Goal: Information Seeking & Learning: Learn about a topic

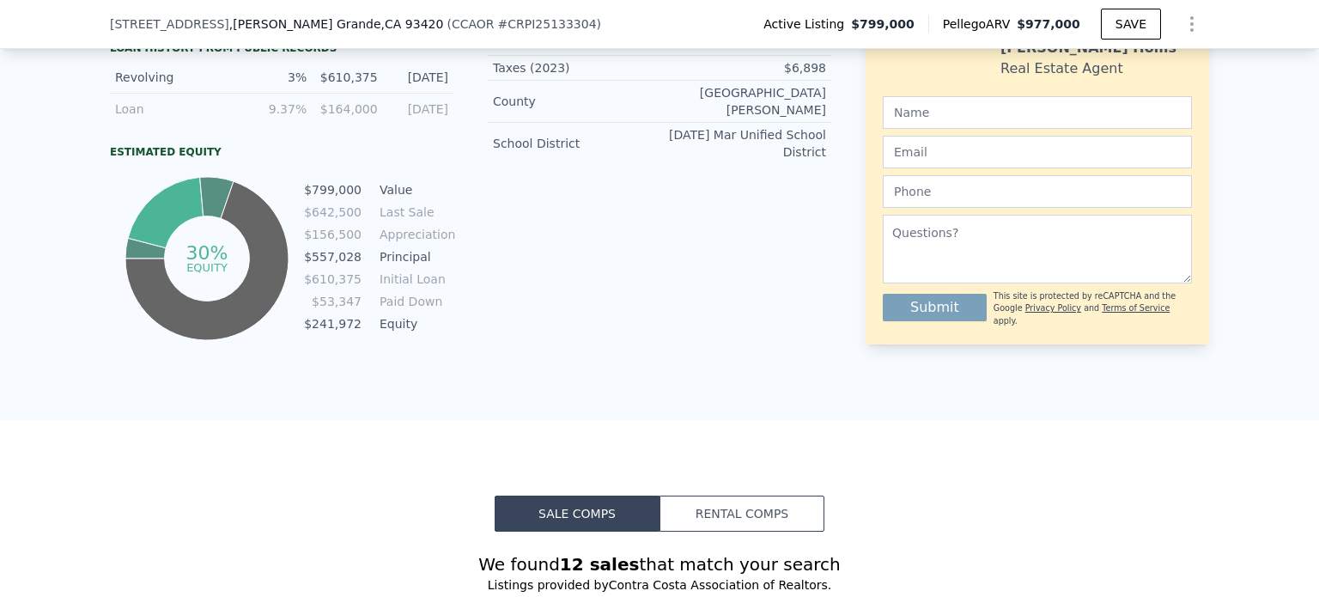
scroll to position [1030, 0]
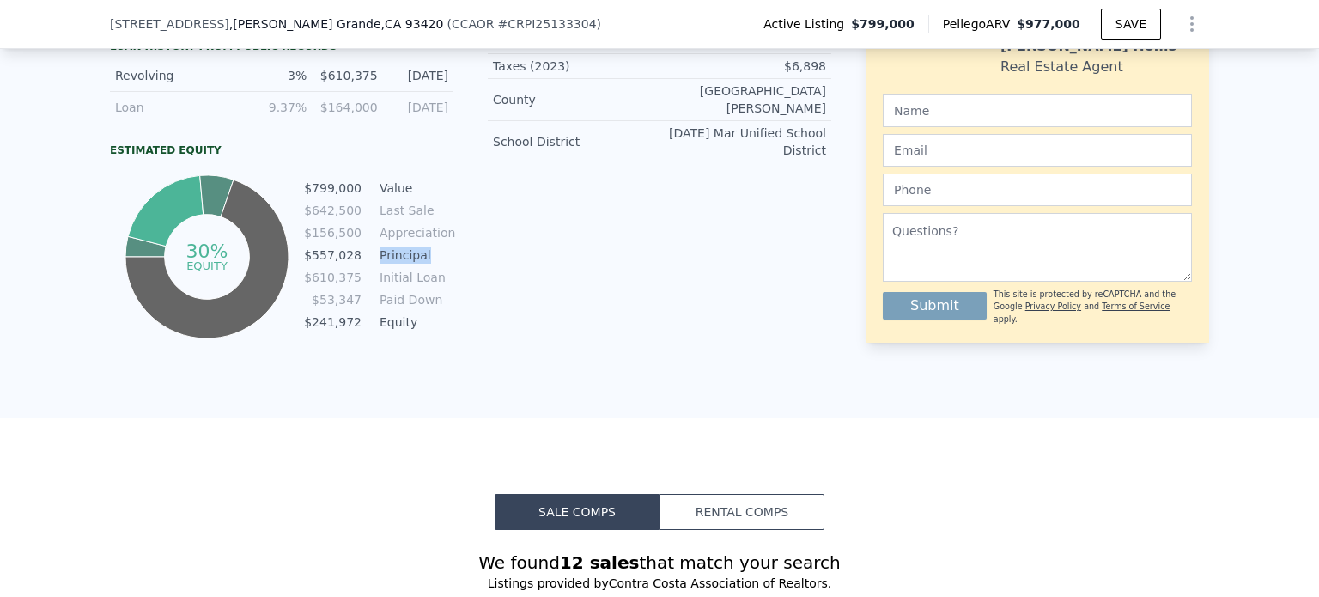
drag, startPoint x: 422, startPoint y: 264, endPoint x: 364, endPoint y: 270, distance: 58.6
click at [364, 264] on tr "$557,028 Principal" at bounding box center [378, 255] width 150 height 19
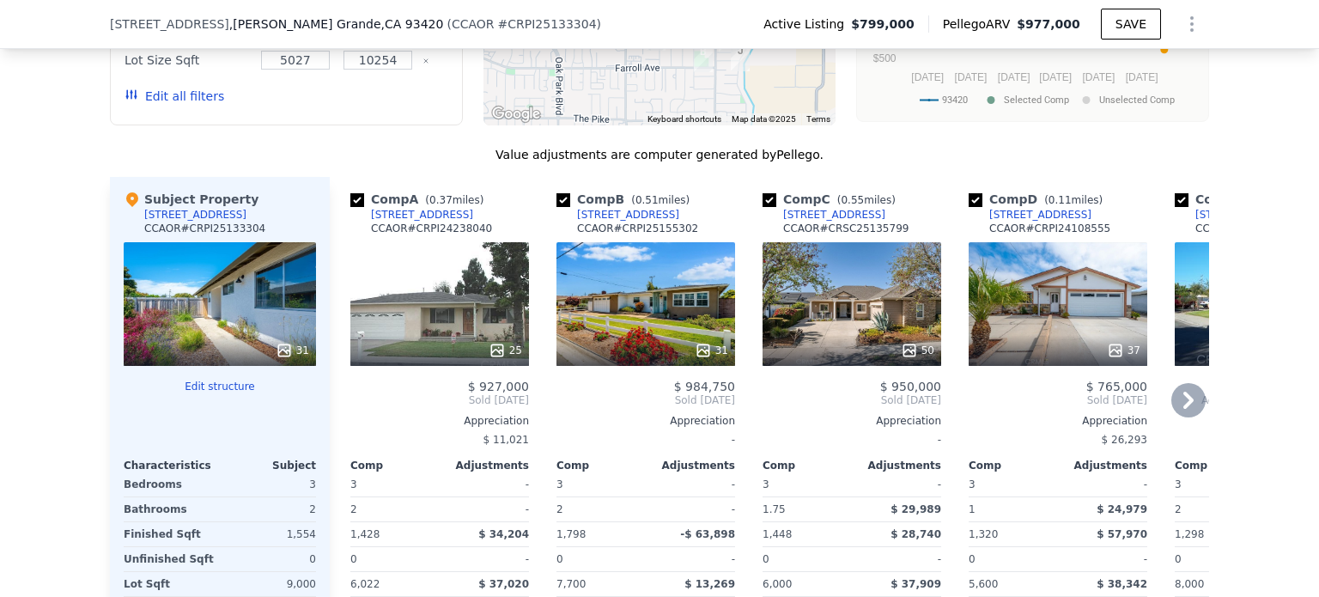
scroll to position [1786, 0]
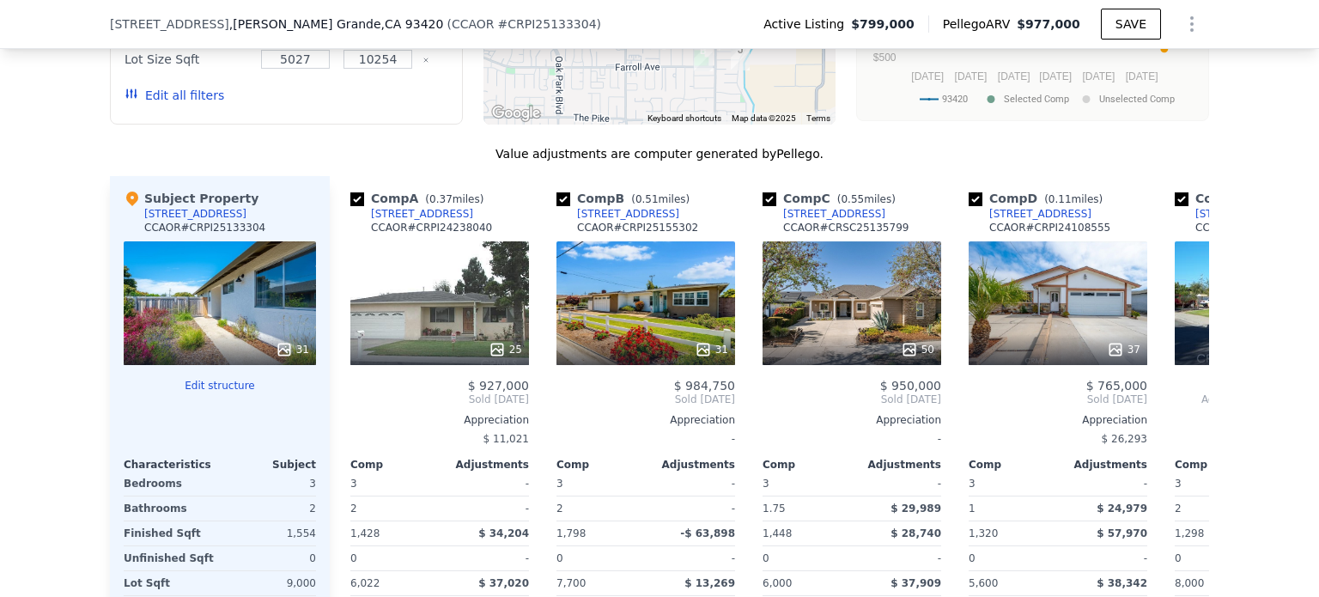
click at [250, 294] on div "31" at bounding box center [220, 303] width 192 height 124
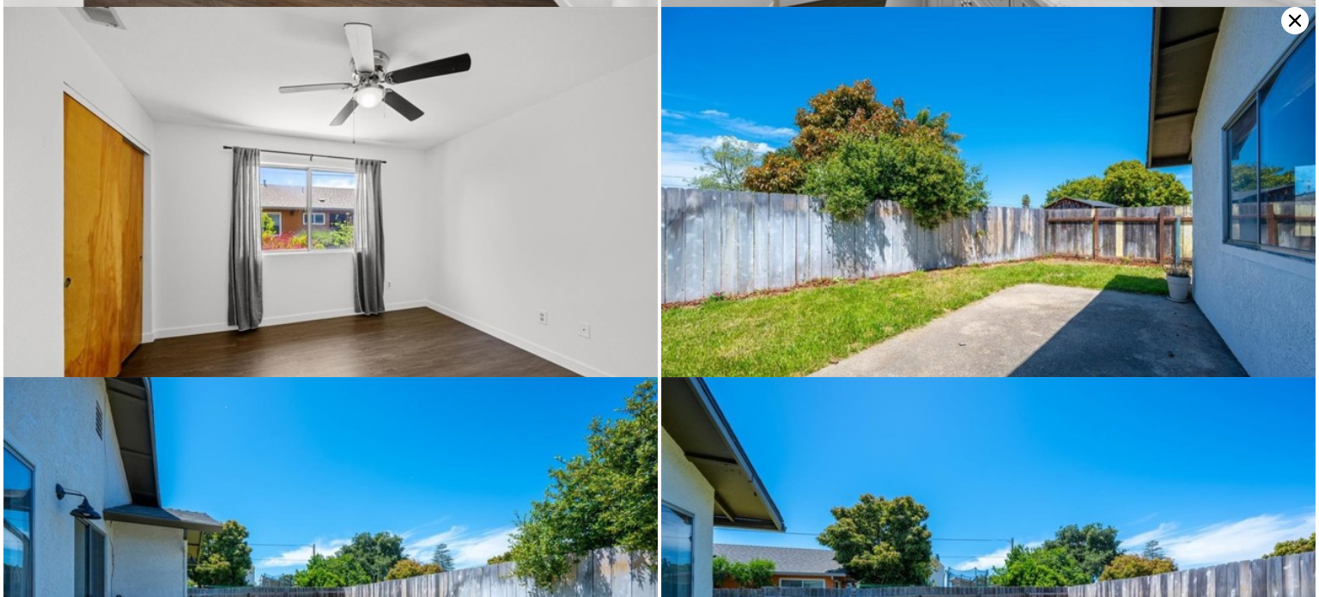
scroll to position [4069, 0]
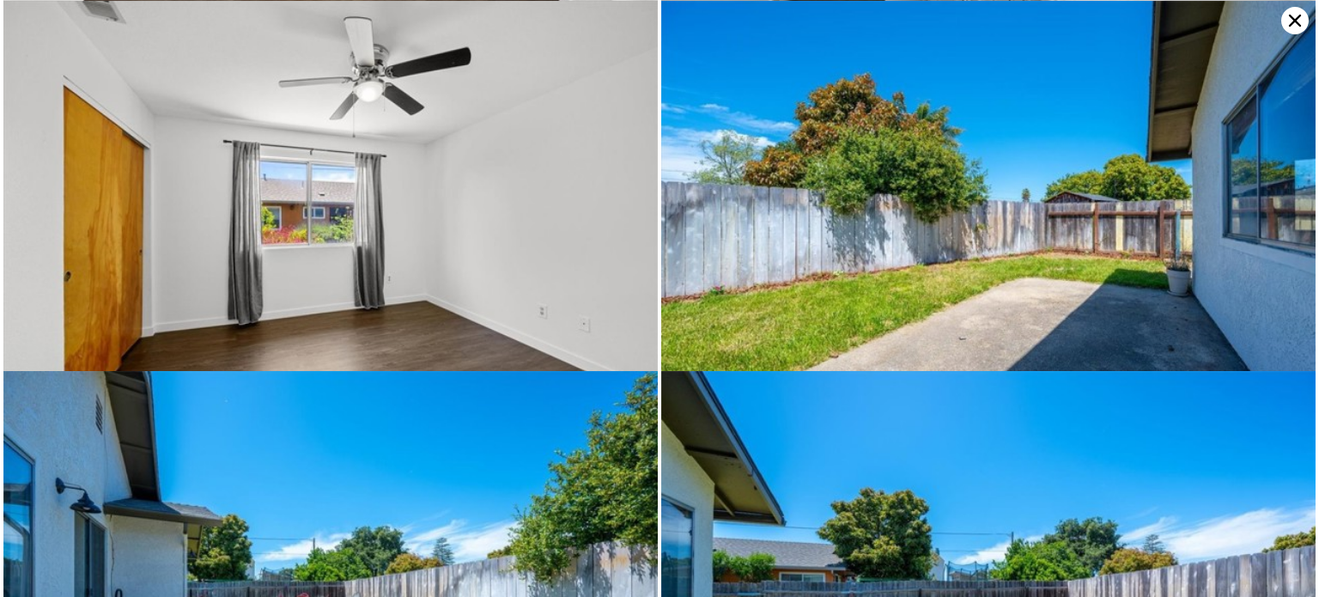
click at [1291, 23] on icon at bounding box center [1295, 21] width 12 height 12
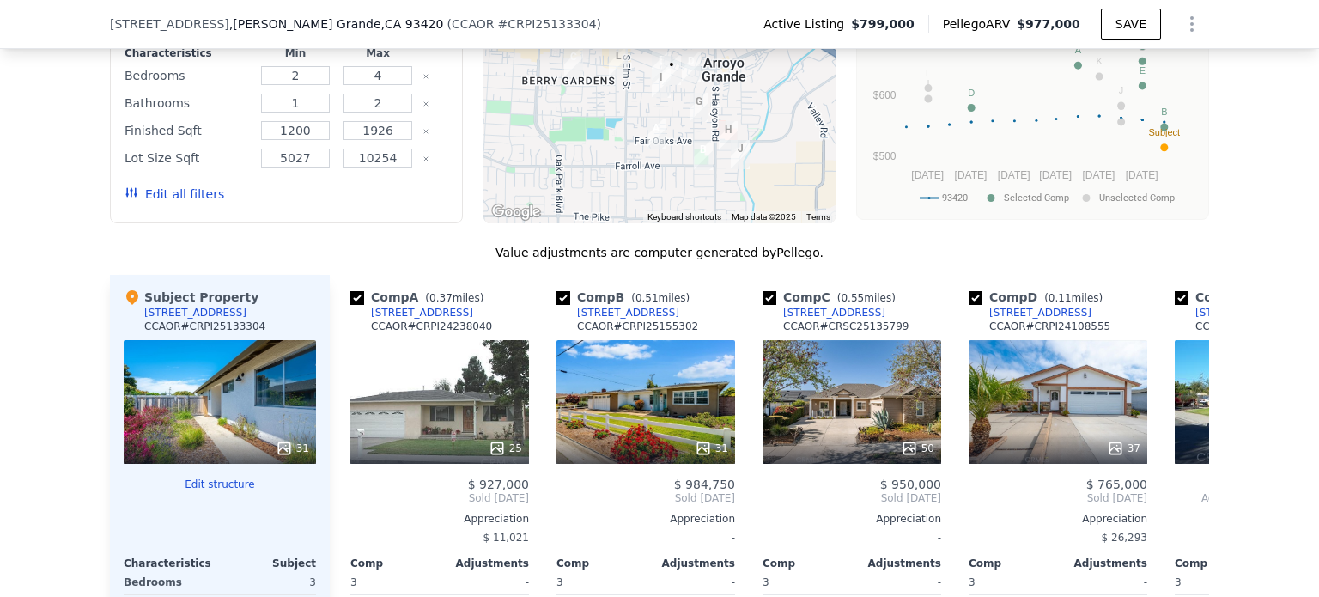
scroll to position [1871, 0]
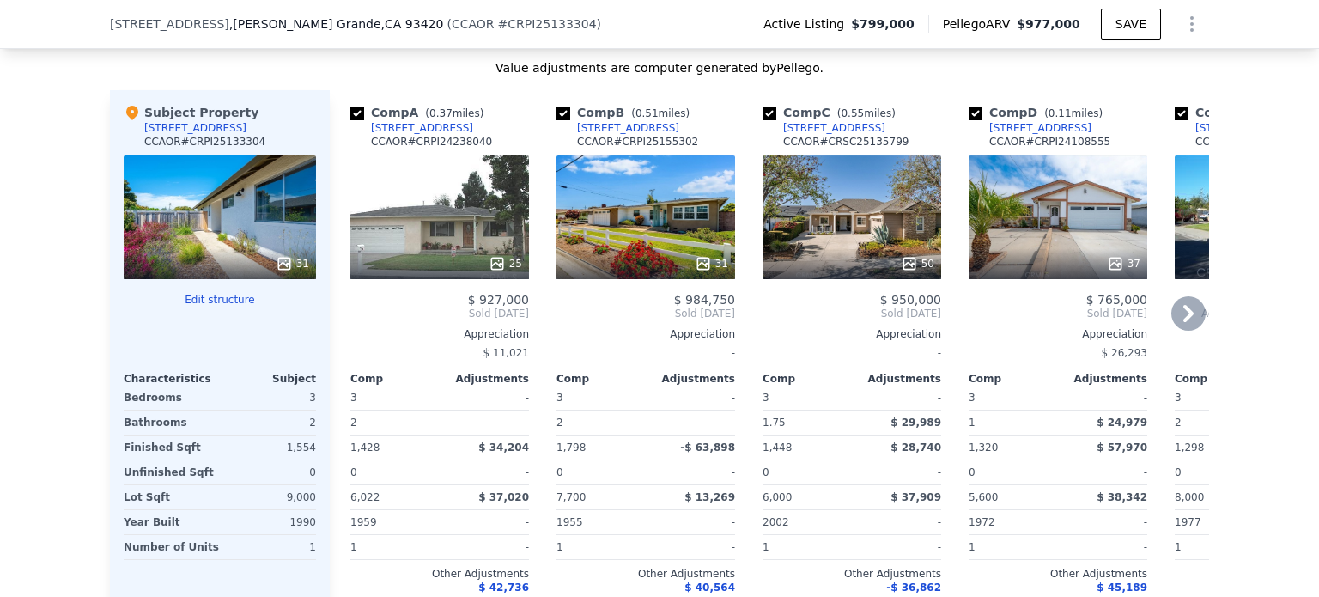
click at [1192, 322] on icon at bounding box center [1188, 313] width 34 height 34
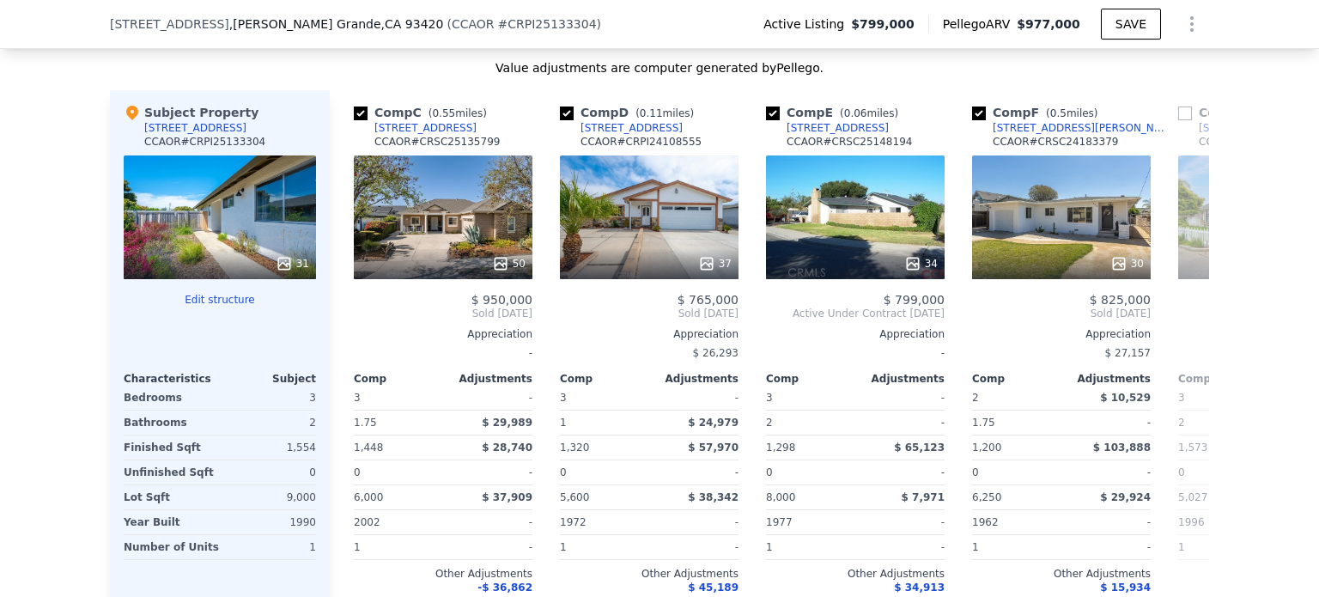
scroll to position [0, 412]
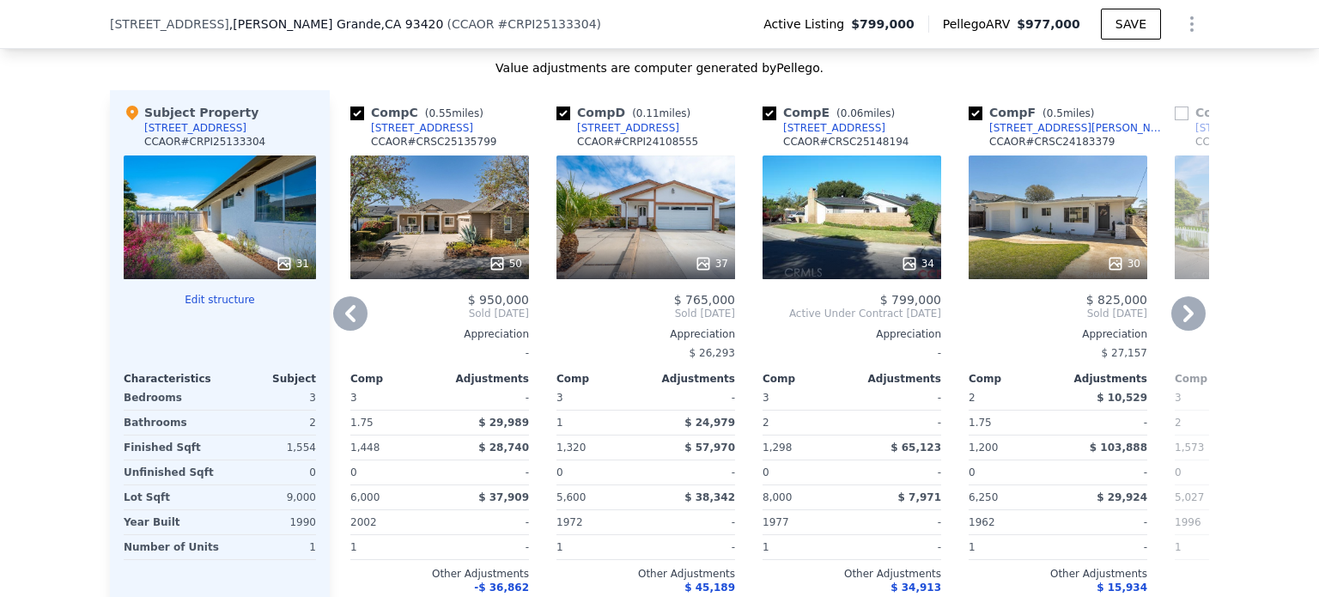
click at [1183, 318] on icon at bounding box center [1188, 313] width 10 height 17
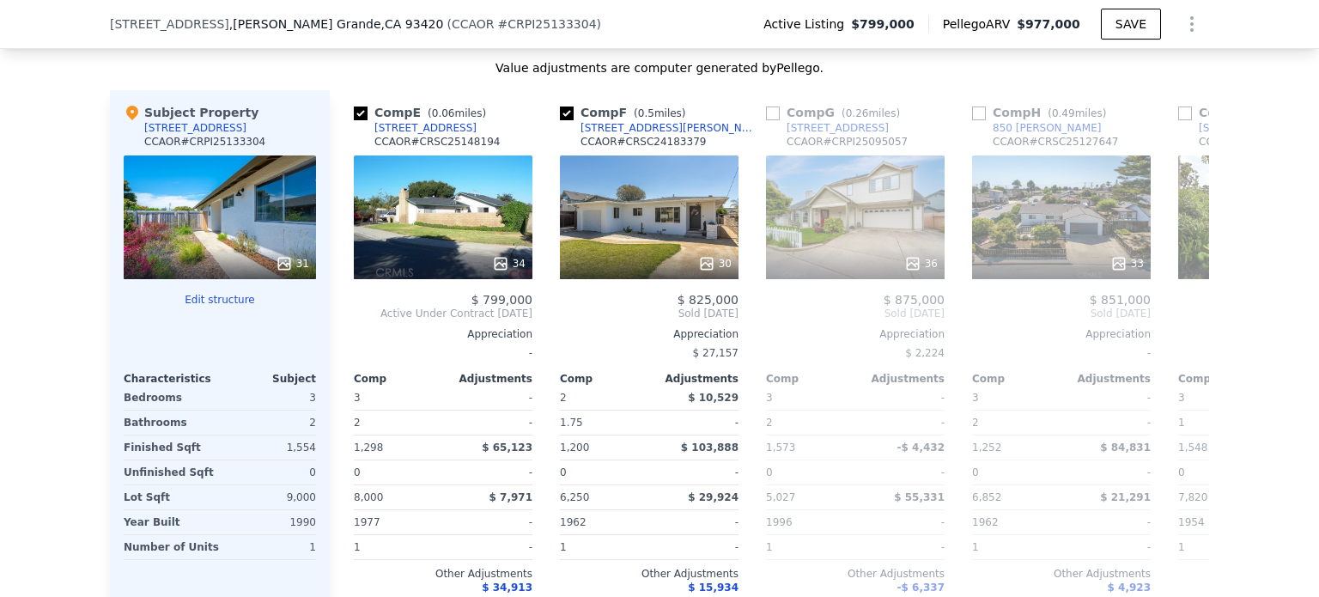
scroll to position [0, 824]
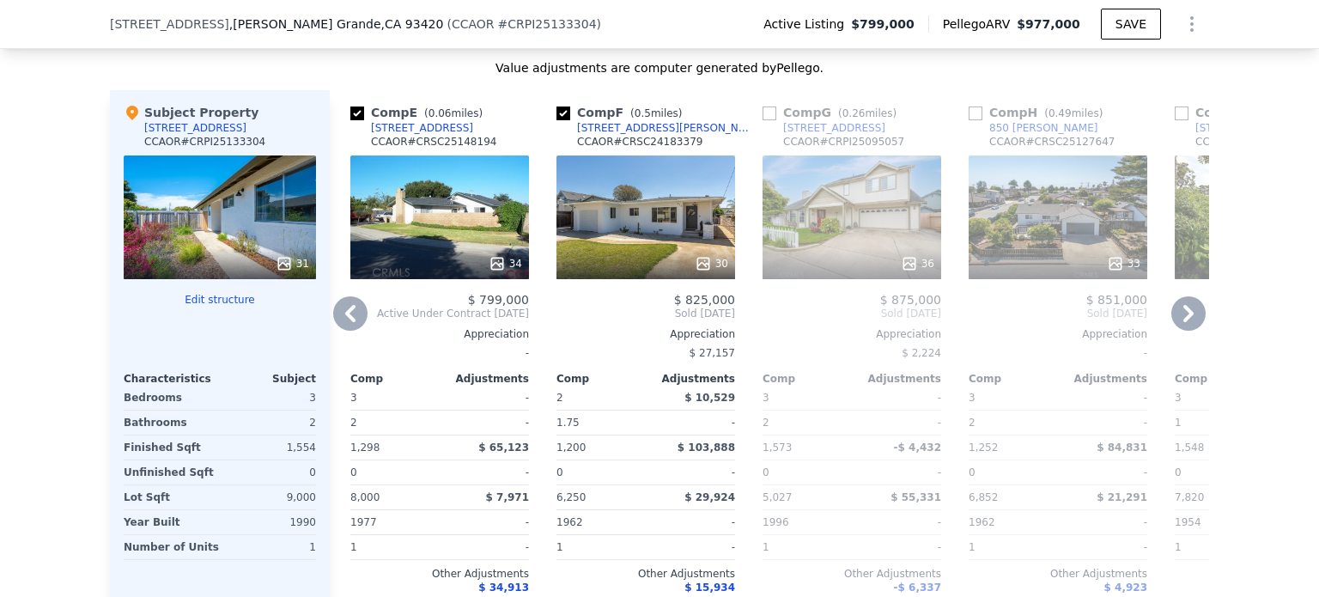
click at [1183, 318] on icon at bounding box center [1188, 313] width 10 height 17
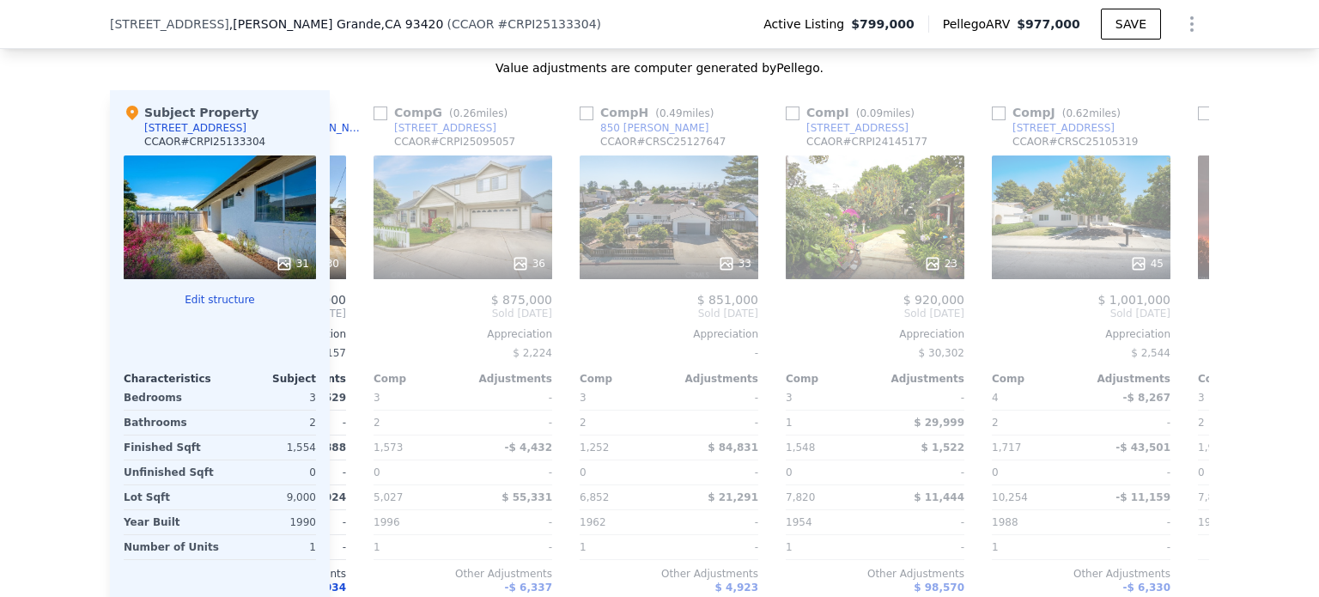
scroll to position [0, 1236]
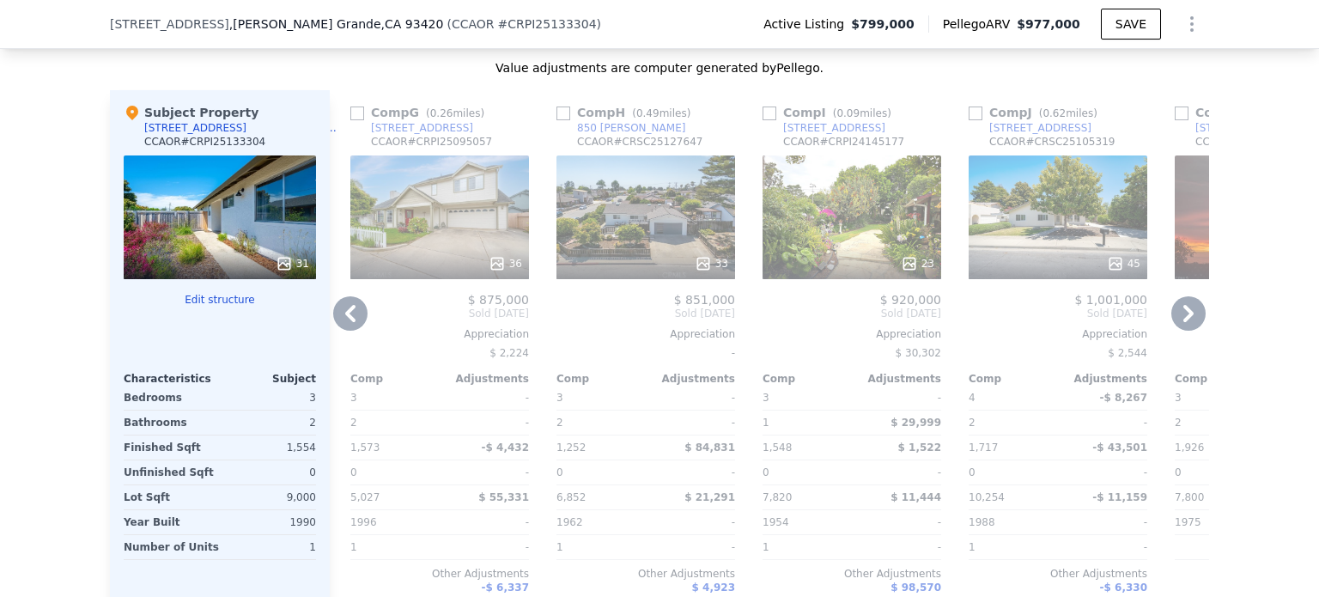
click at [1183, 318] on icon at bounding box center [1188, 313] width 10 height 17
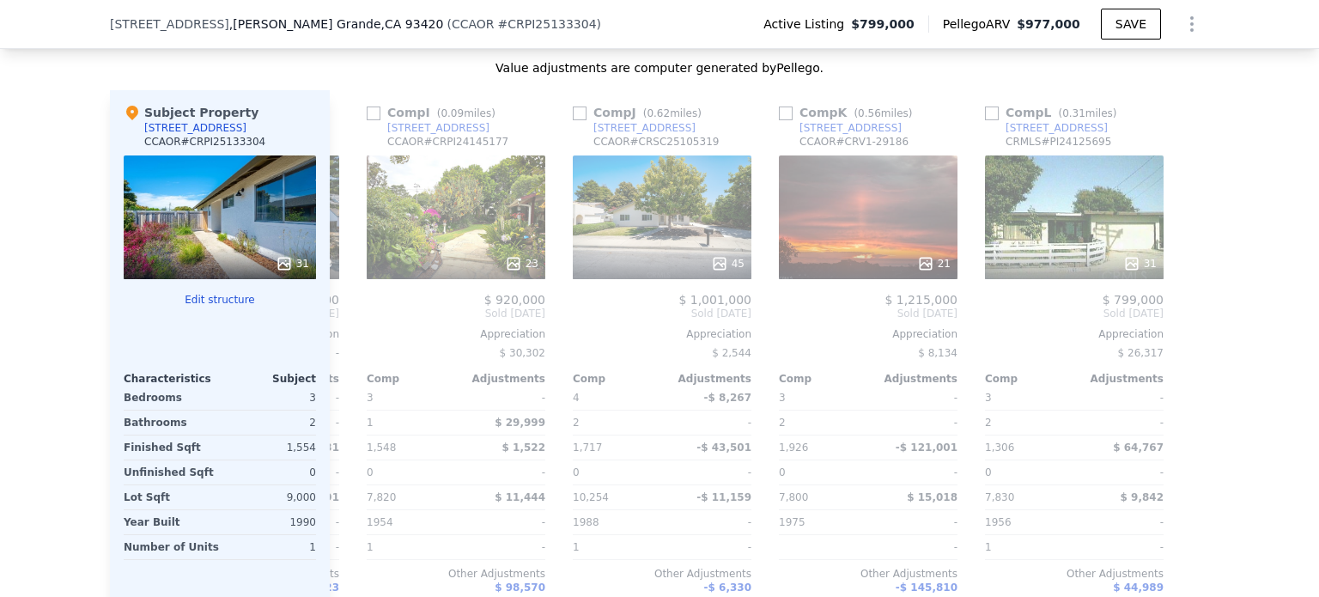
scroll to position [0, 1635]
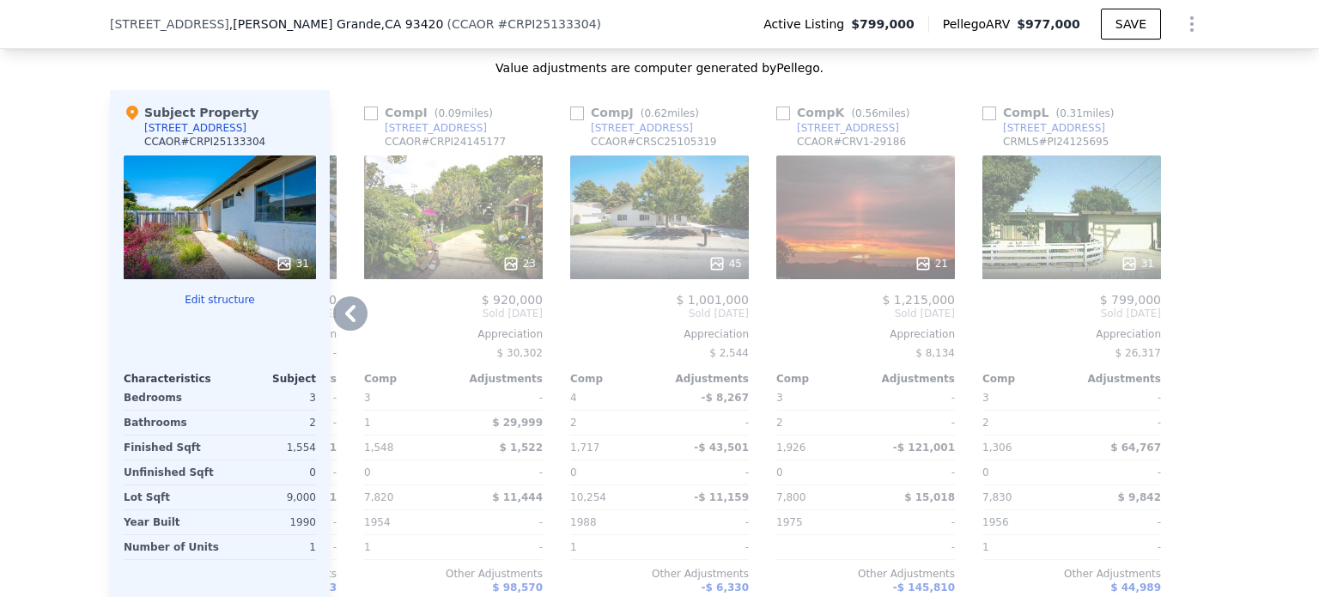
click at [1181, 318] on div at bounding box center [1194, 366] width 27 height 552
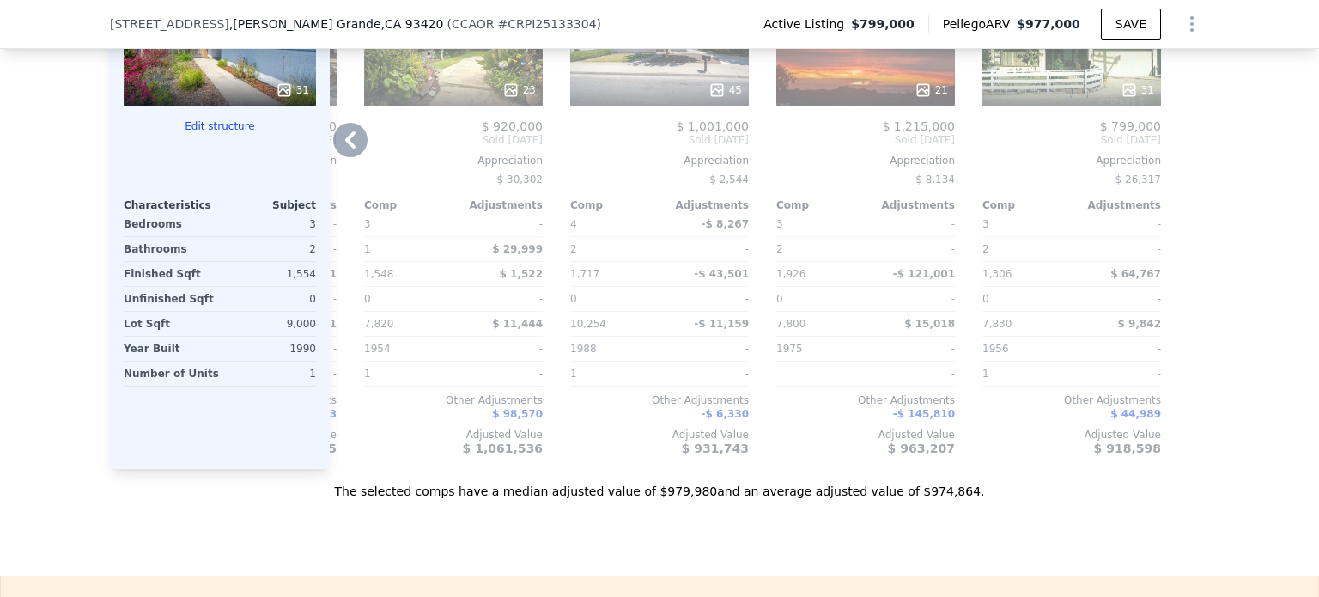
scroll to position [2043, 0]
click at [345, 148] on icon at bounding box center [350, 141] width 10 height 17
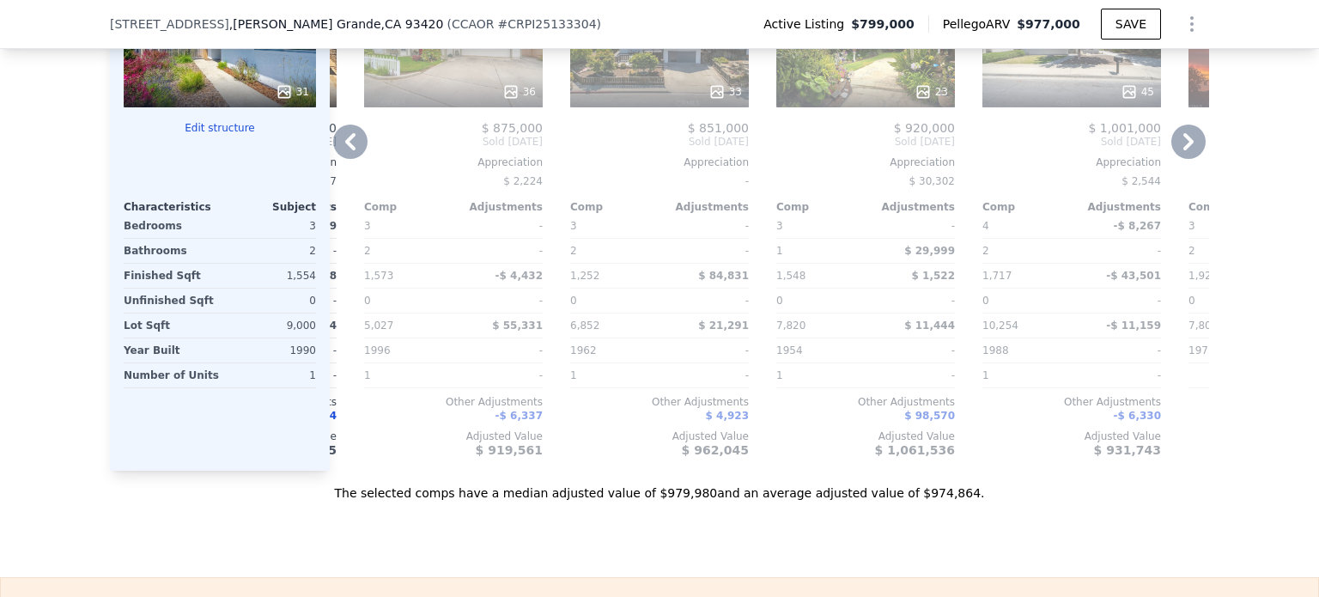
click at [345, 149] on icon at bounding box center [350, 141] width 10 height 17
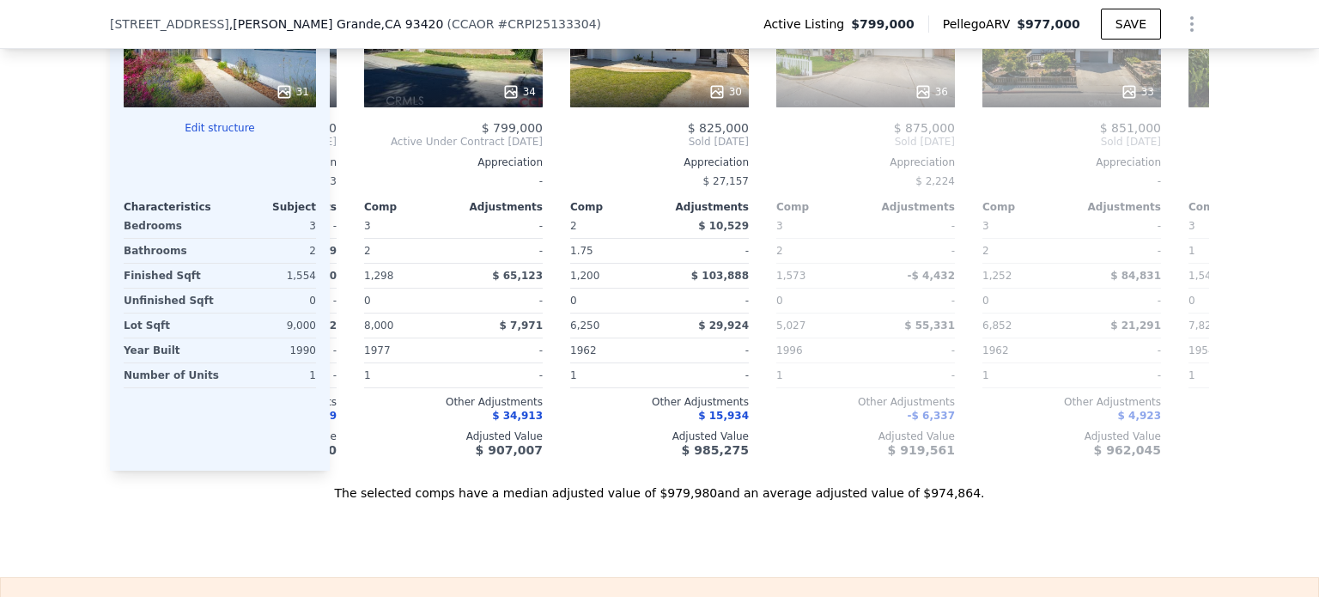
scroll to position [0, 810]
click at [343, 150] on icon at bounding box center [350, 141] width 34 height 34
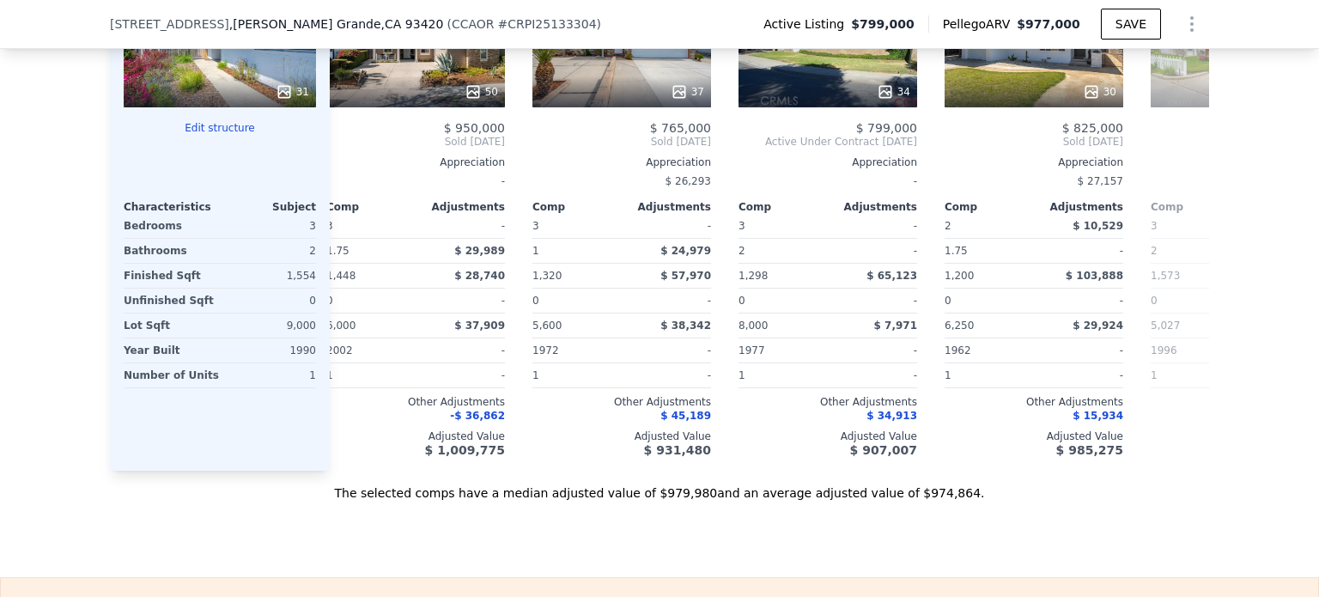
scroll to position [0, 398]
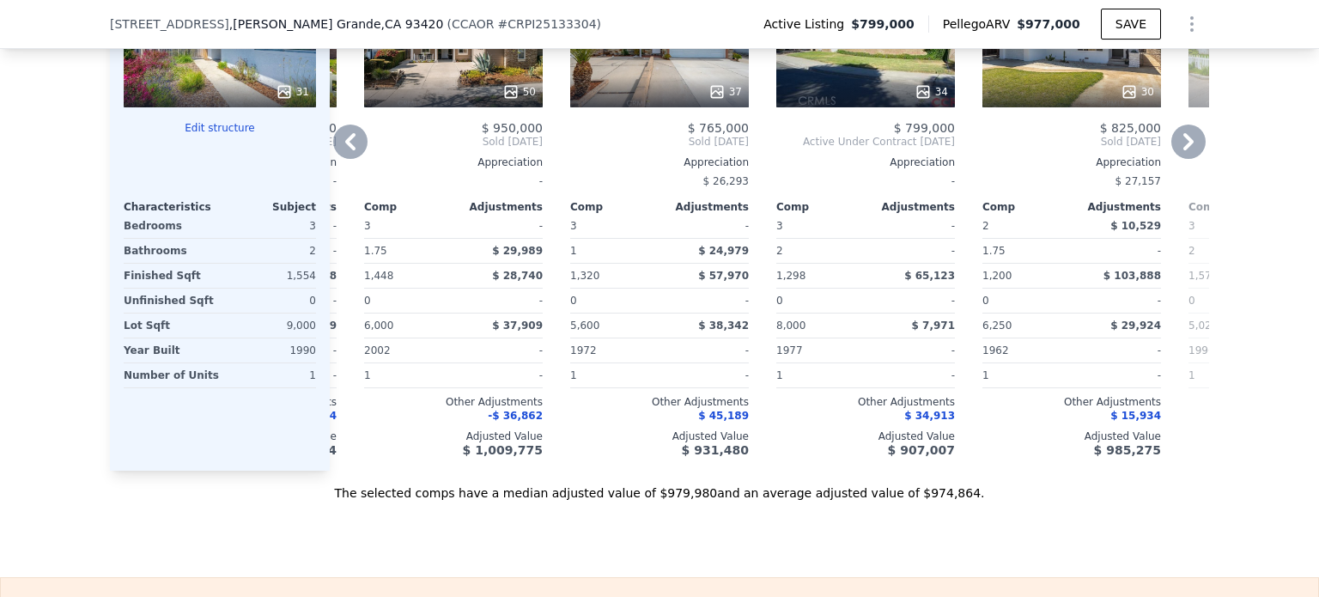
click at [343, 150] on icon at bounding box center [350, 141] width 34 height 34
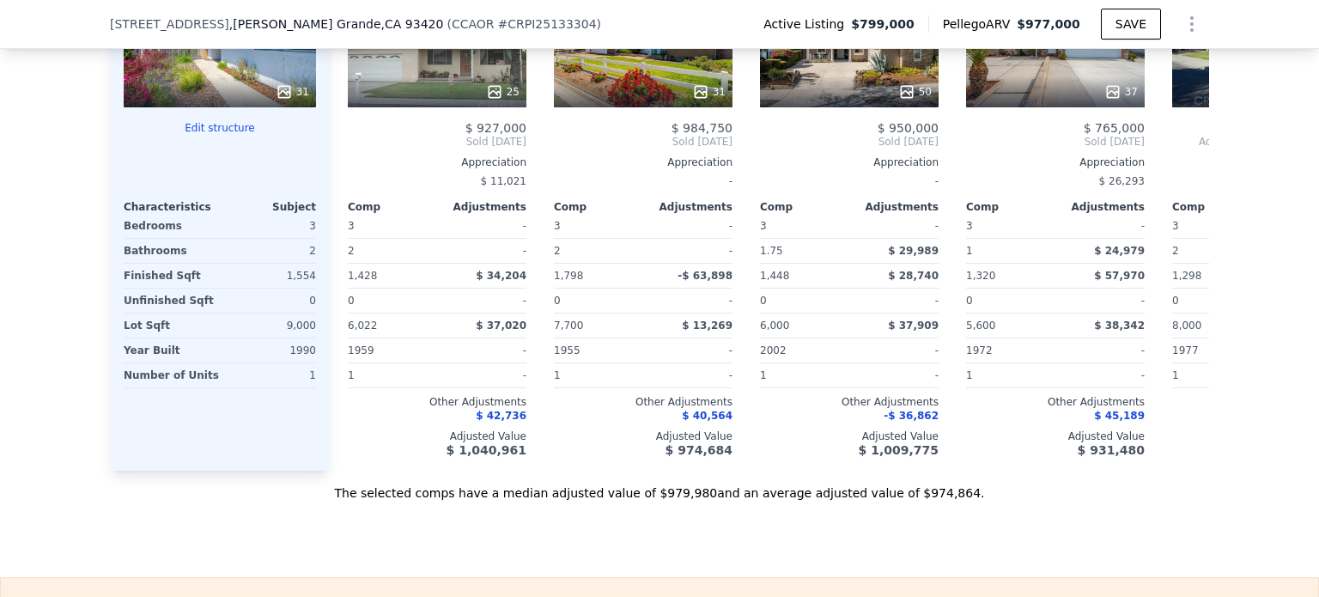
scroll to position [0, 0]
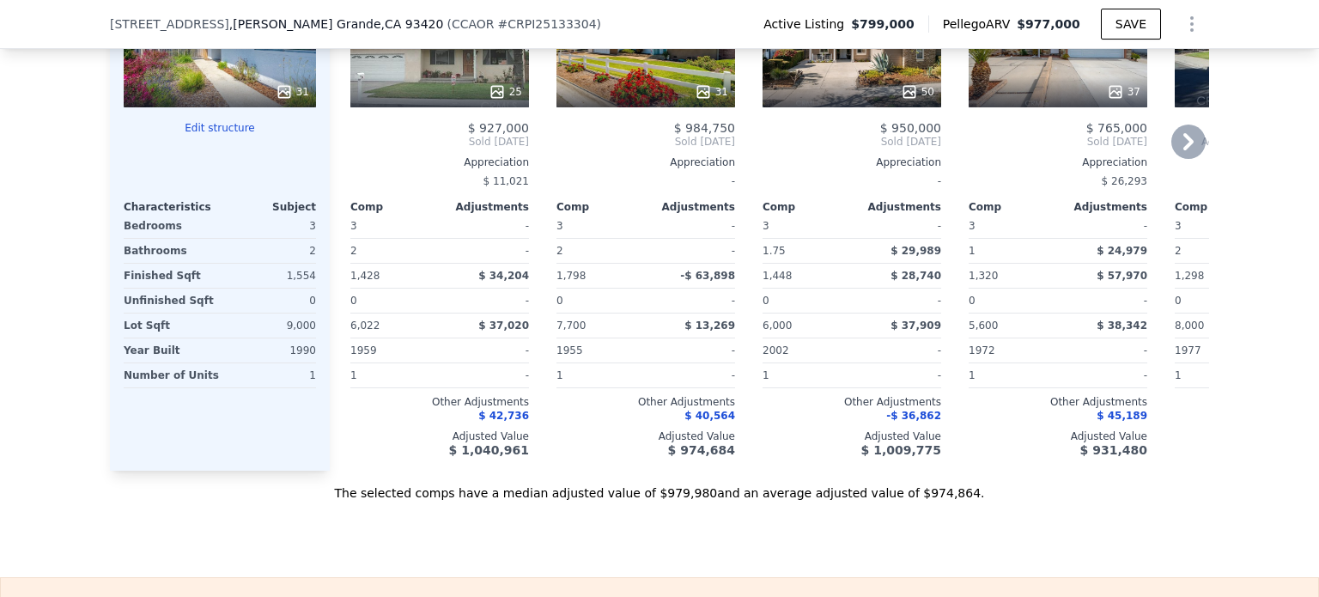
click at [350, 149] on span "Sold [DATE]" at bounding box center [439, 142] width 179 height 14
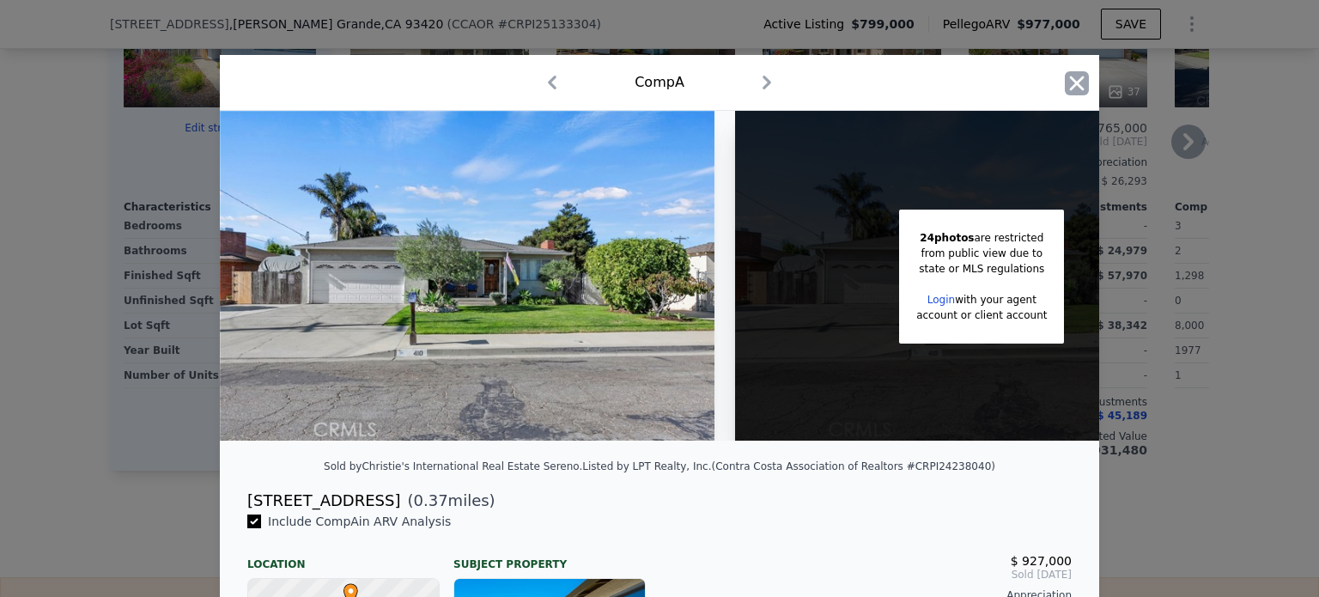
click at [1076, 82] on icon "button" at bounding box center [1077, 83] width 24 height 24
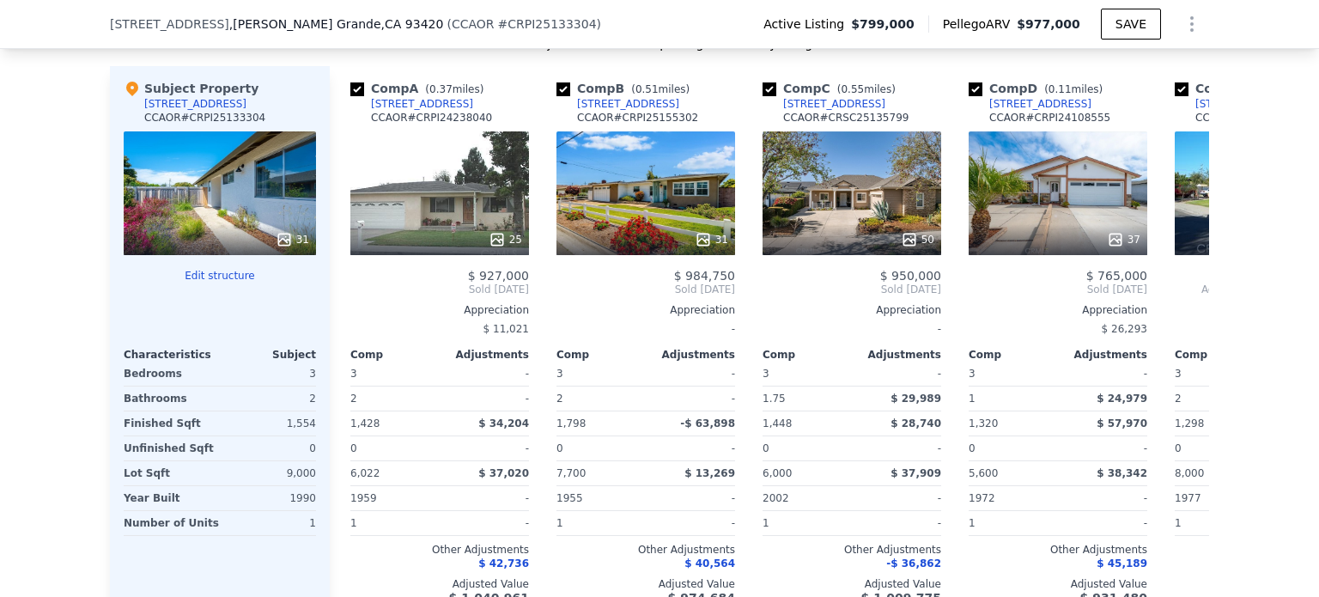
scroll to position [1861, 0]
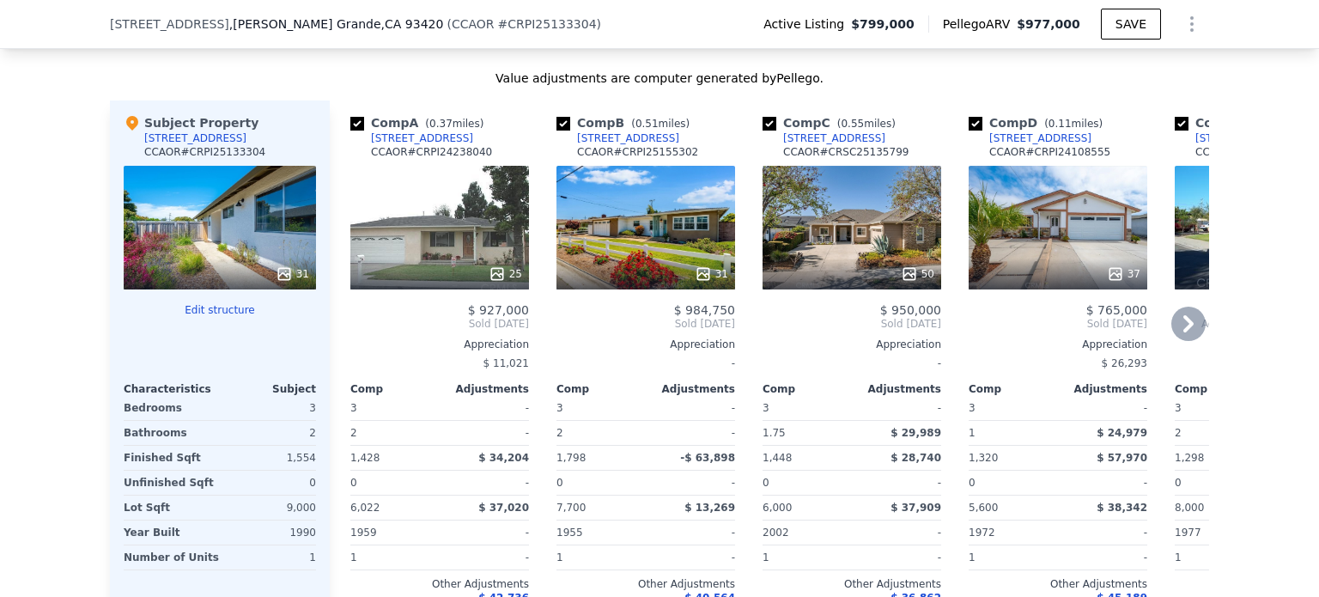
click at [1084, 237] on div "37" at bounding box center [1057, 228] width 179 height 124
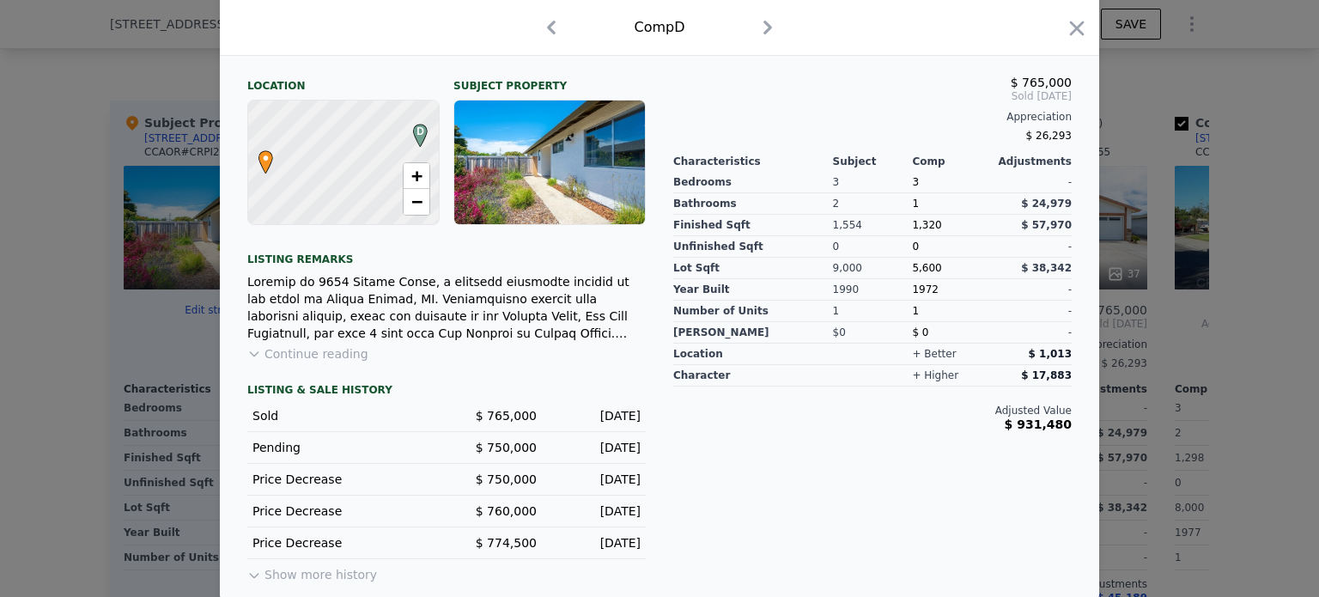
scroll to position [492, 0]
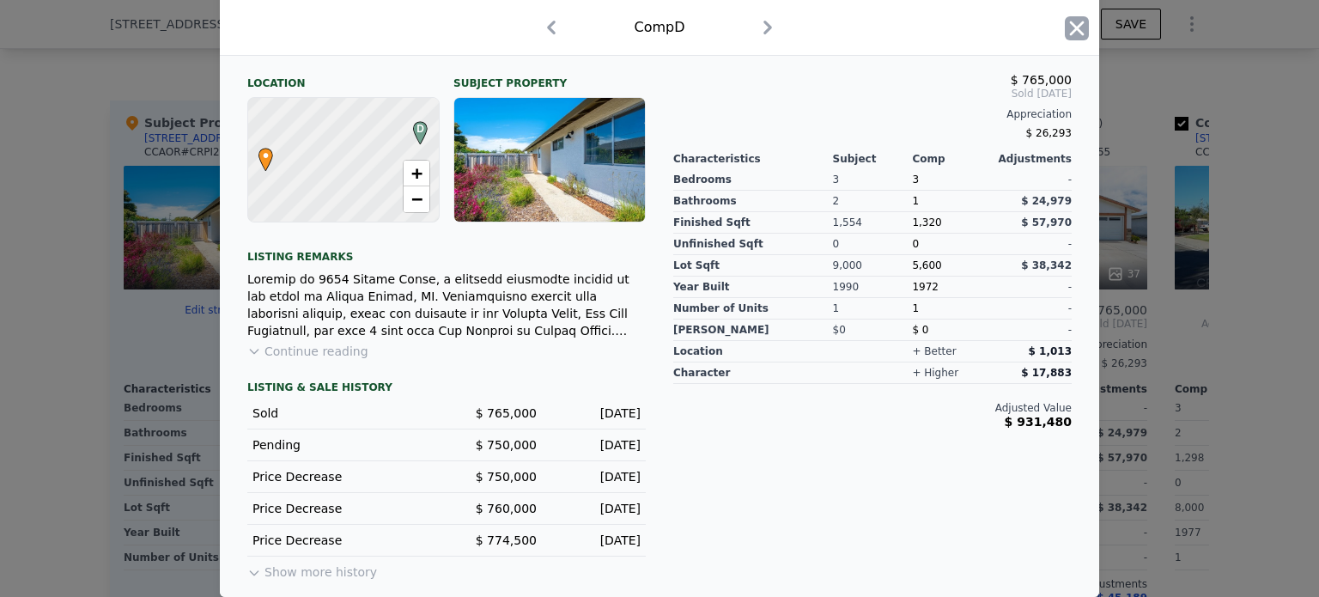
click at [1070, 27] on icon "button" at bounding box center [1077, 28] width 15 height 15
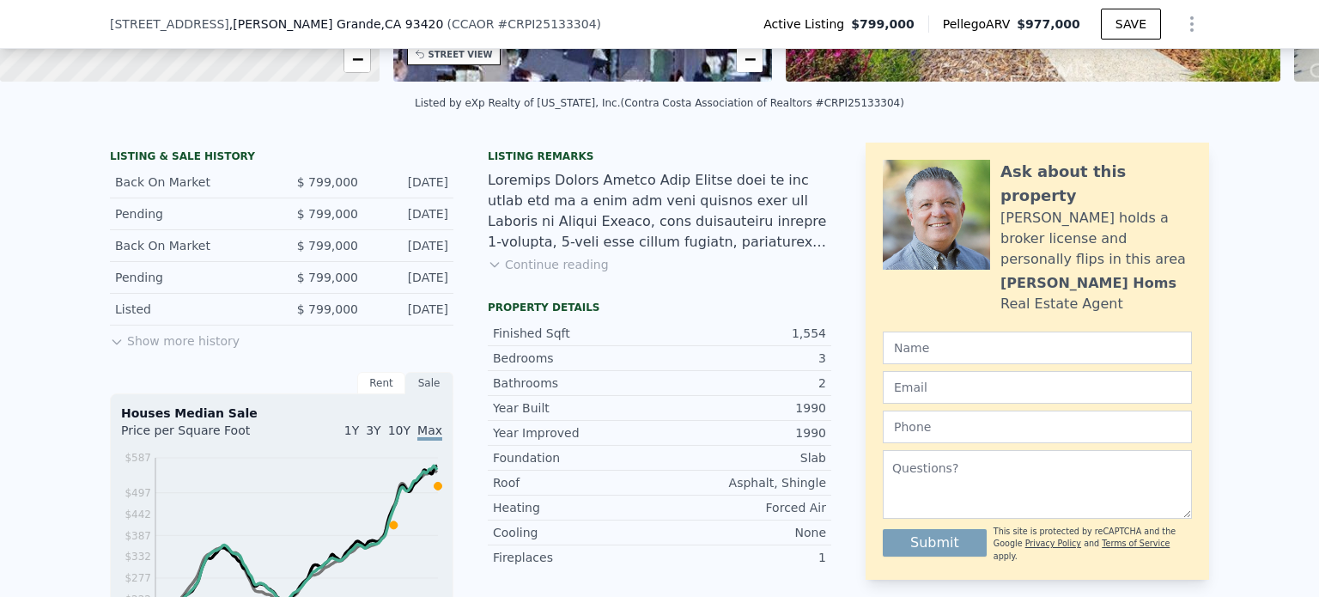
scroll to position [316, 0]
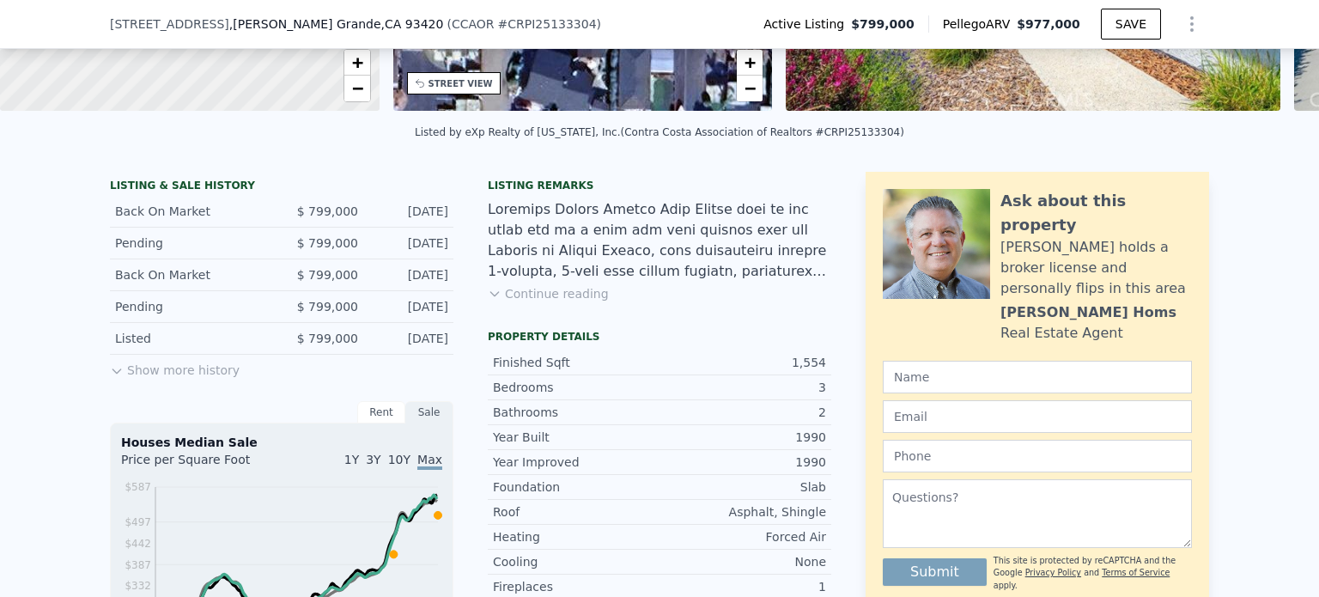
click at [163, 379] on button "Show more history" at bounding box center [175, 367] width 130 height 24
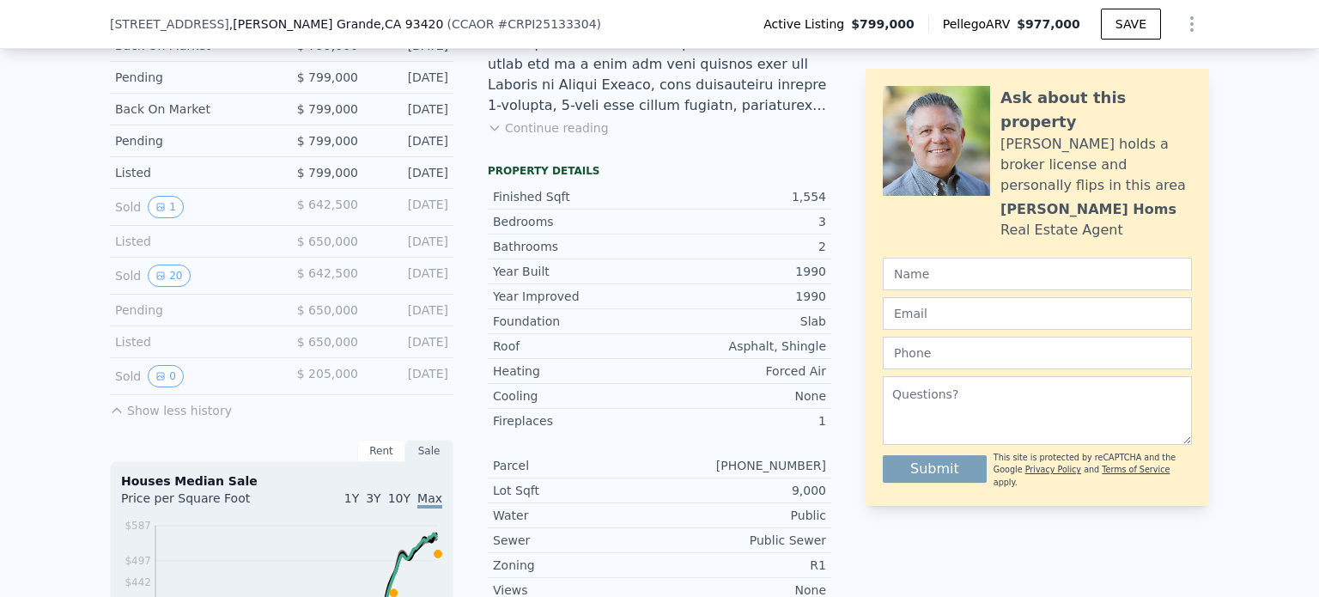
scroll to position [488, 0]
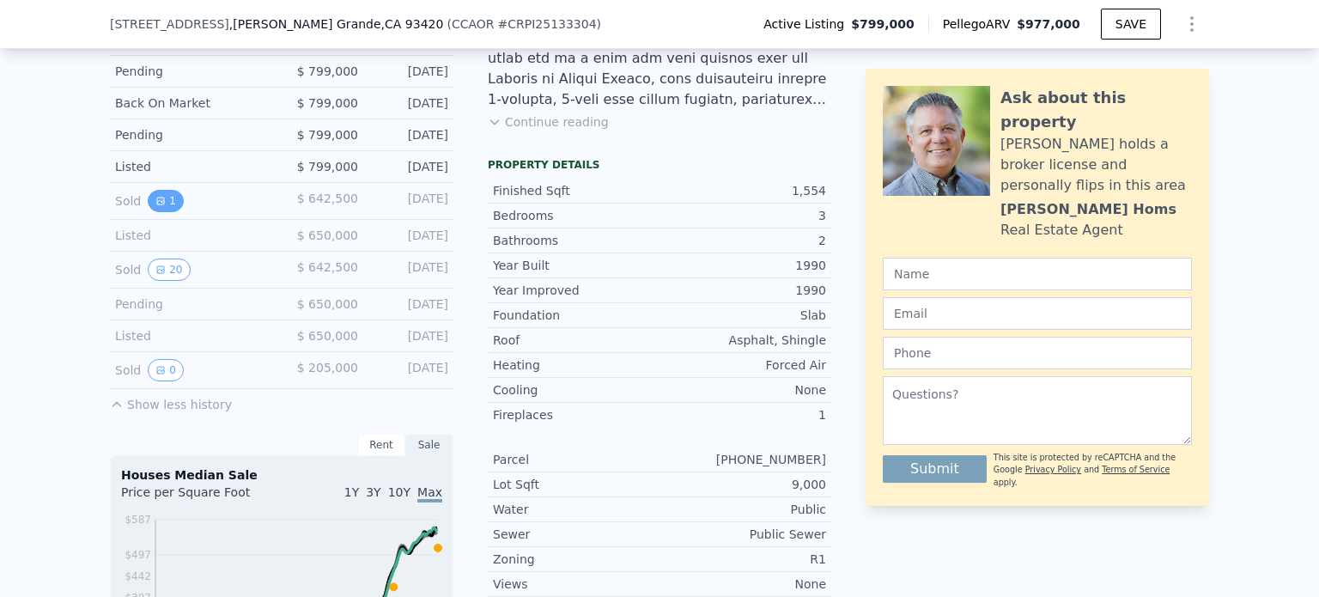
click at [155, 206] on icon "View historical data" at bounding box center [160, 201] width 10 height 10
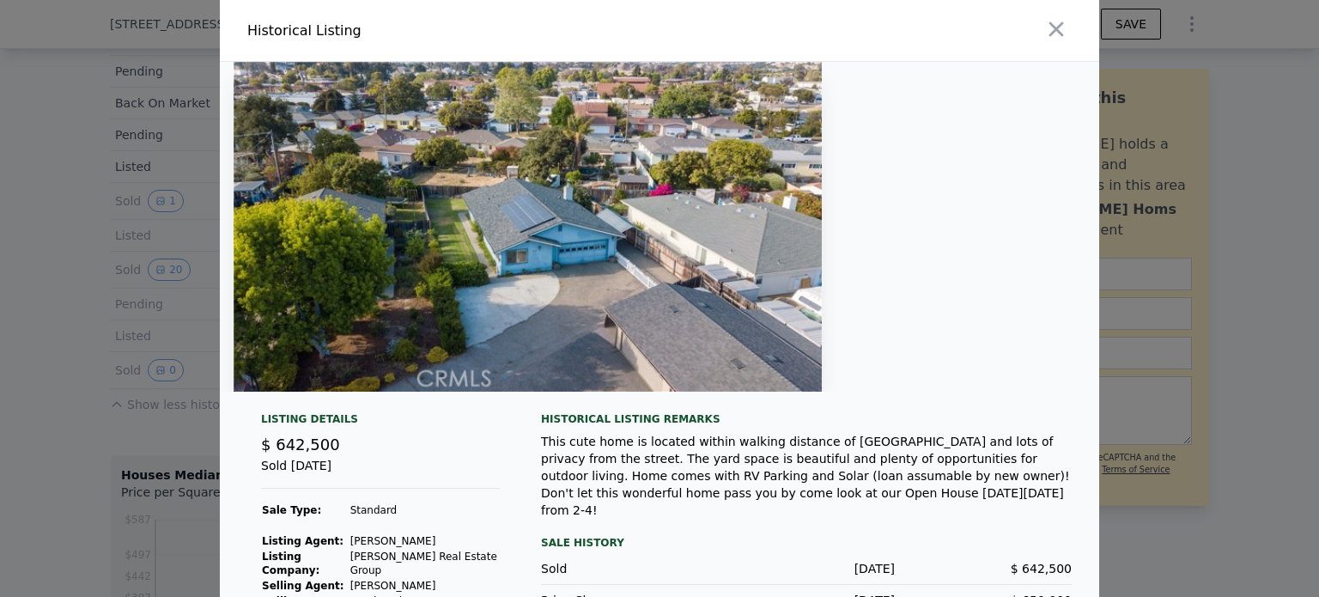
click at [584, 244] on img at bounding box center [528, 227] width 588 height 330
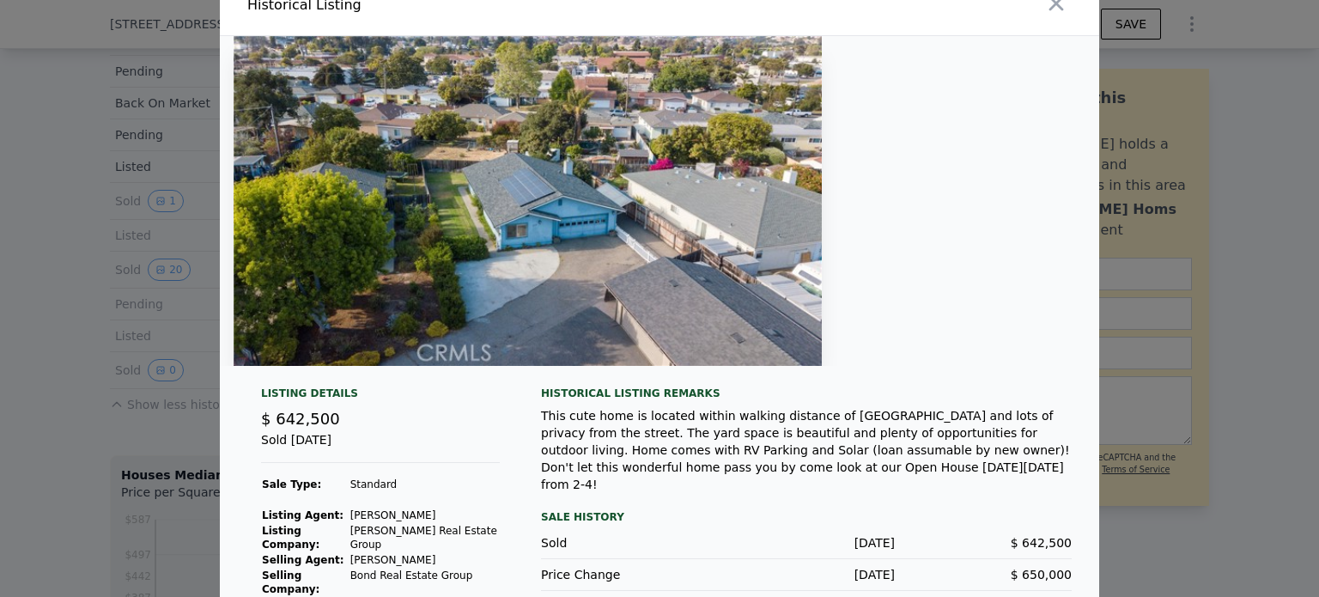
scroll to position [39, 0]
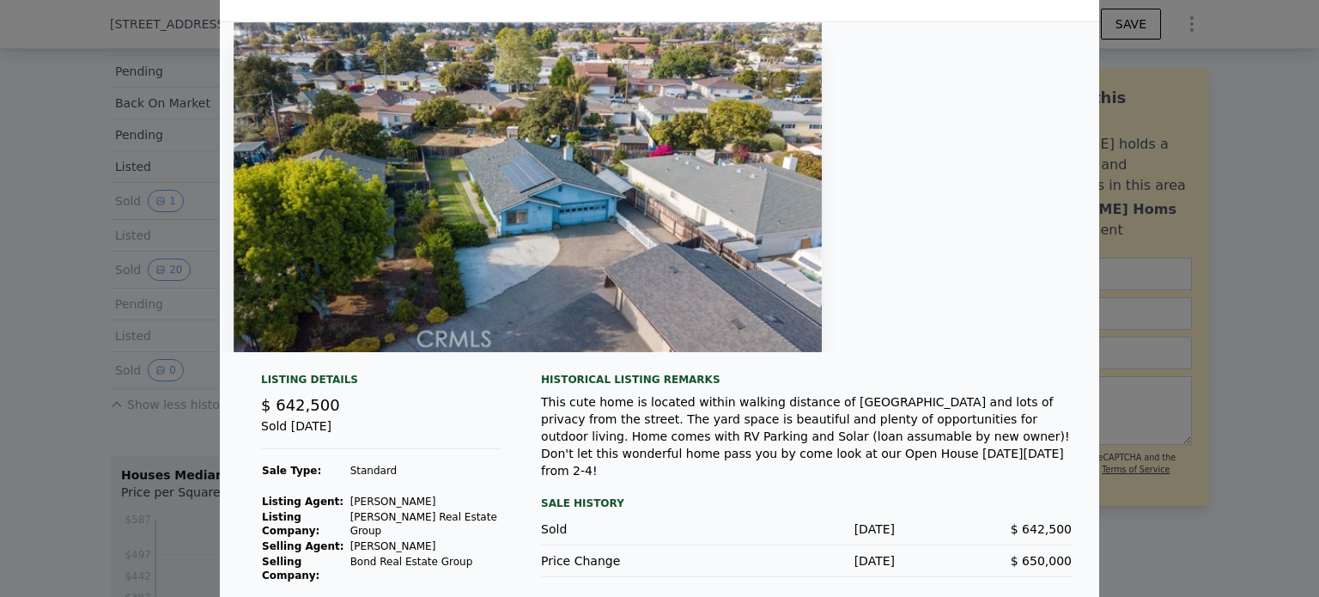
click at [744, 236] on img at bounding box center [528, 187] width 588 height 330
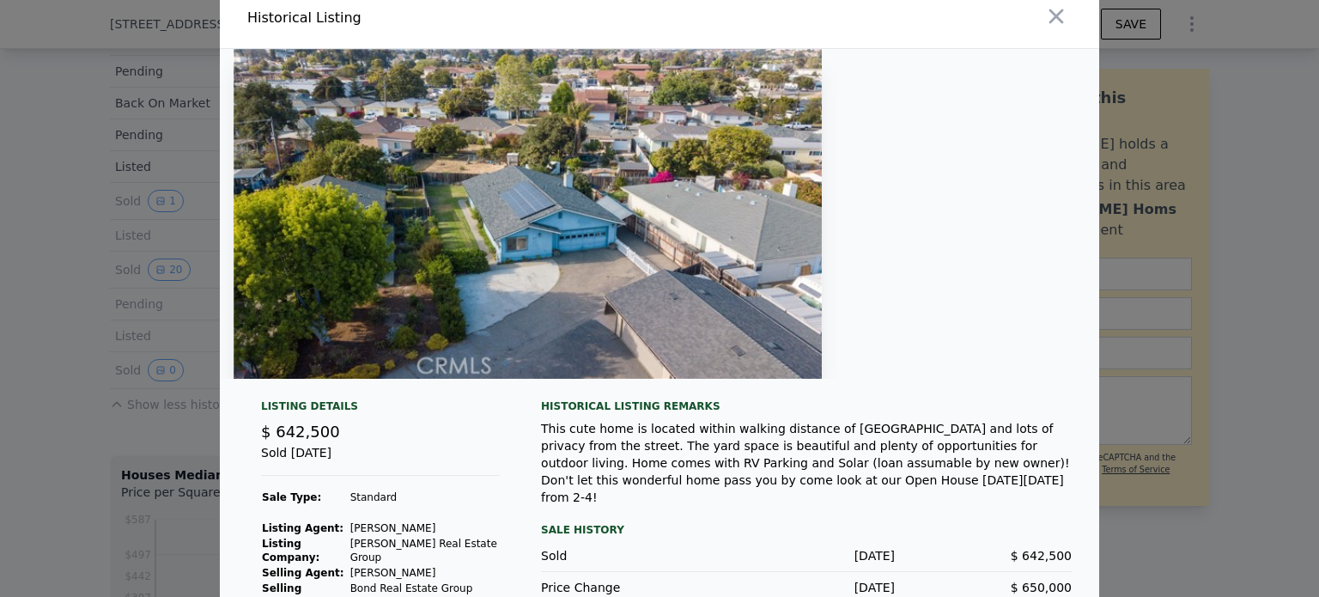
scroll to position [0, 0]
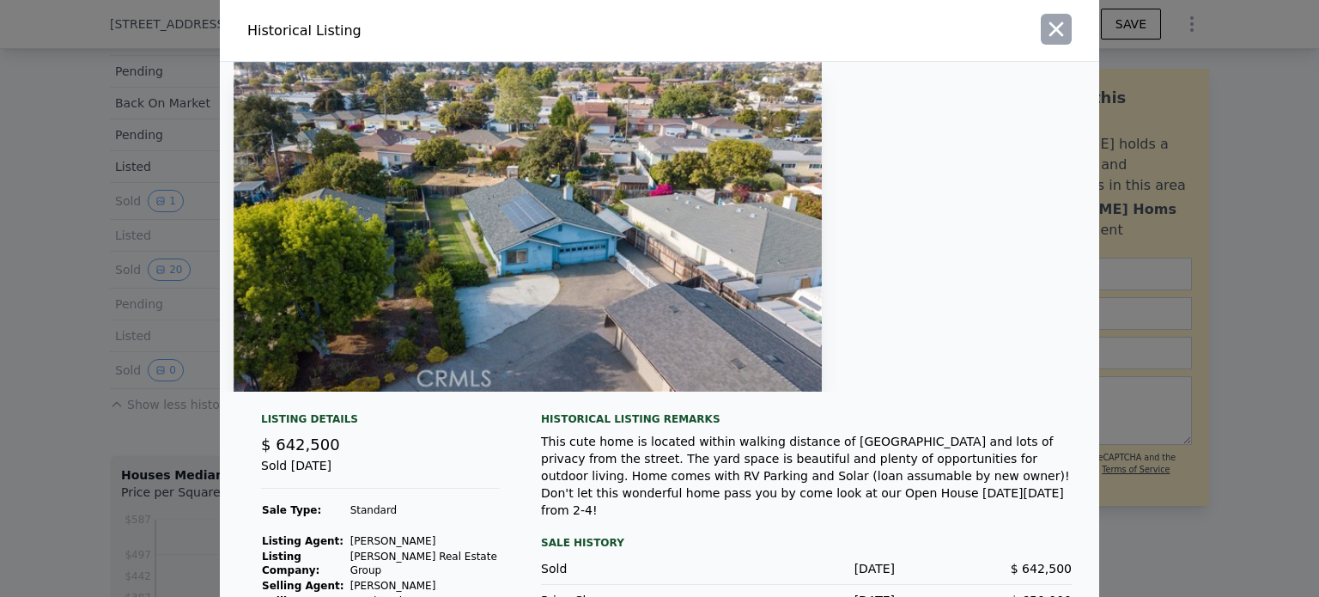
click at [1048, 33] on icon "button" at bounding box center [1056, 29] width 24 height 24
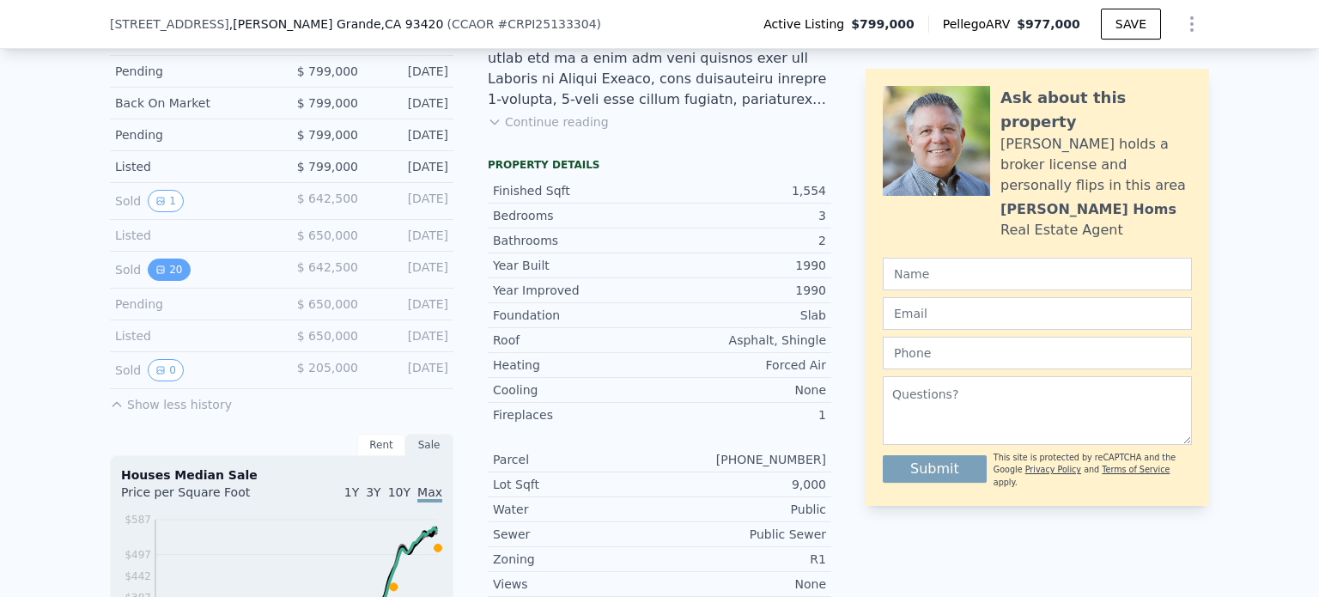
click at [171, 281] on button "20" at bounding box center [169, 269] width 42 height 22
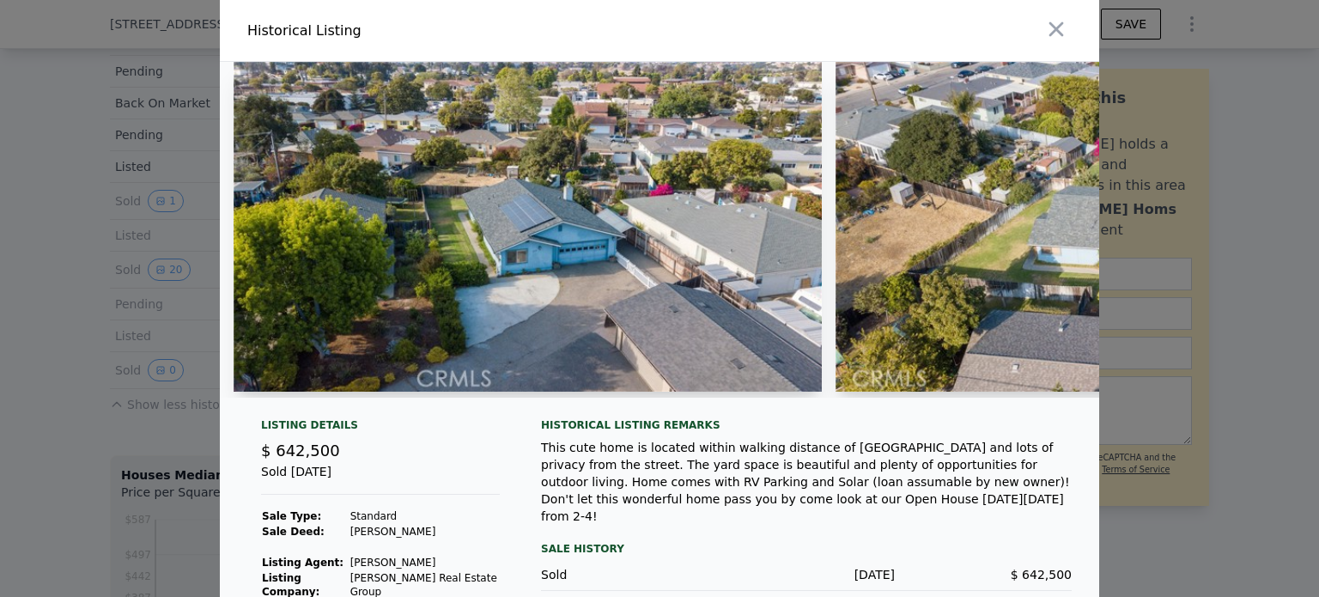
click at [604, 215] on img at bounding box center [528, 227] width 588 height 330
click at [606, 217] on img at bounding box center [528, 227] width 588 height 330
click at [606, 219] on img at bounding box center [528, 227] width 588 height 330
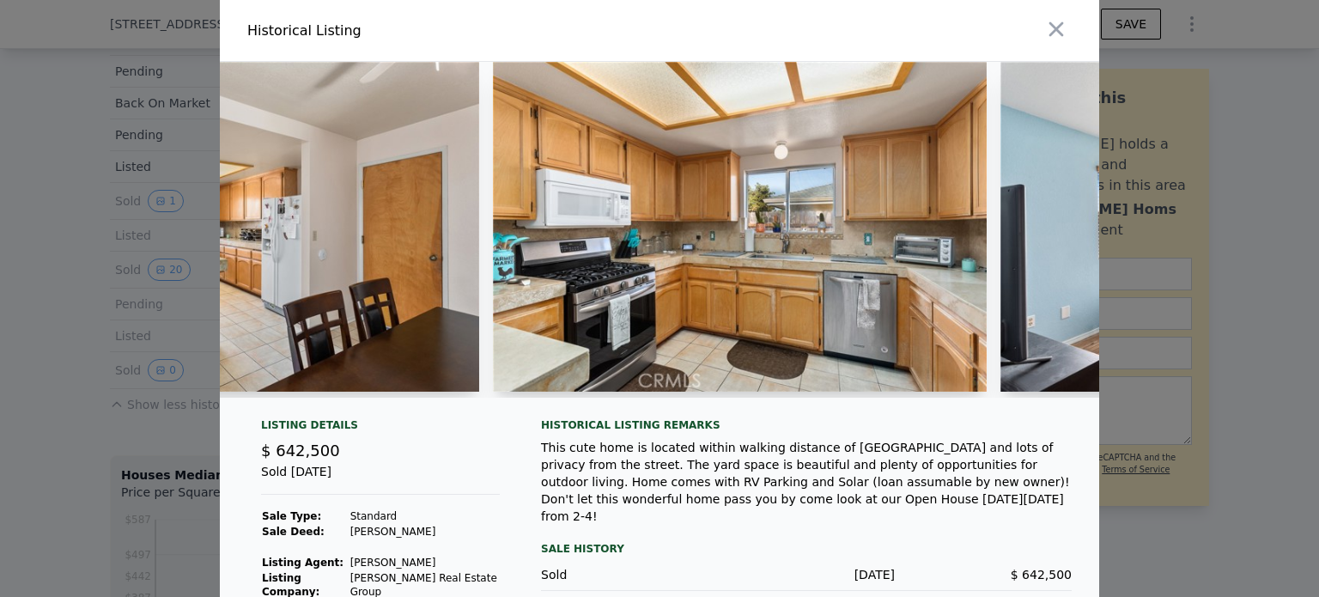
scroll to position [0, 3630]
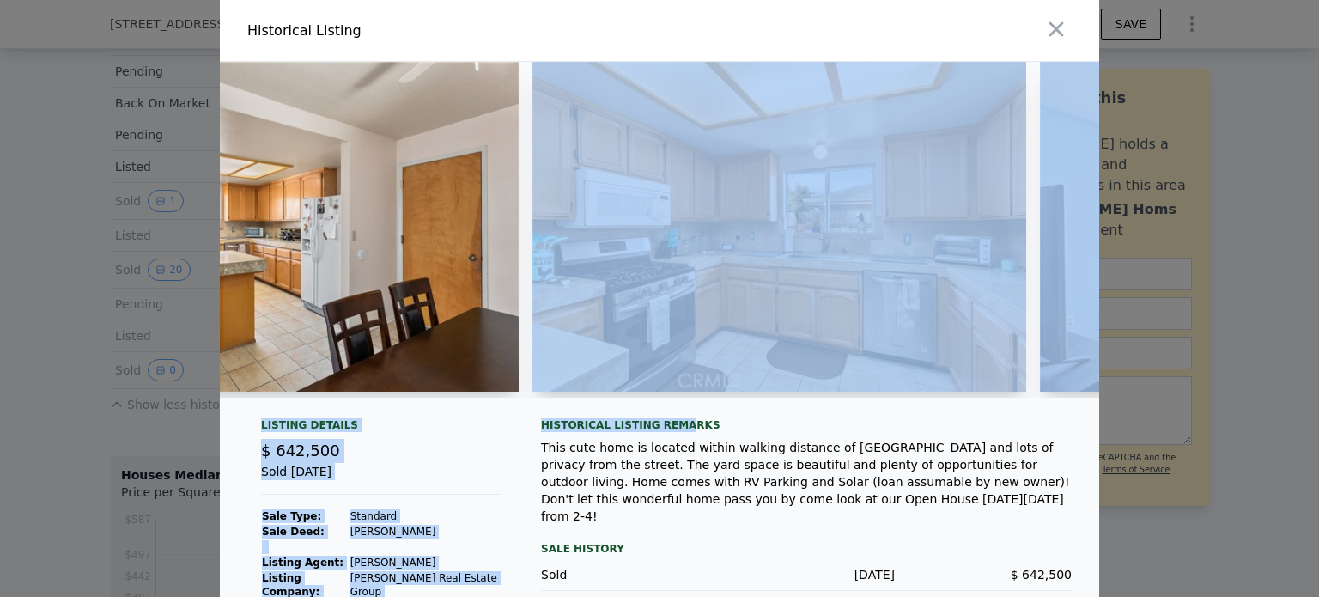
click at [667, 426] on div "Listing Details $ 642,500 Sold [DATE] Sale Type: Standard Sale Deed: [PERSON_NA…" at bounding box center [659, 405] width 879 height 687
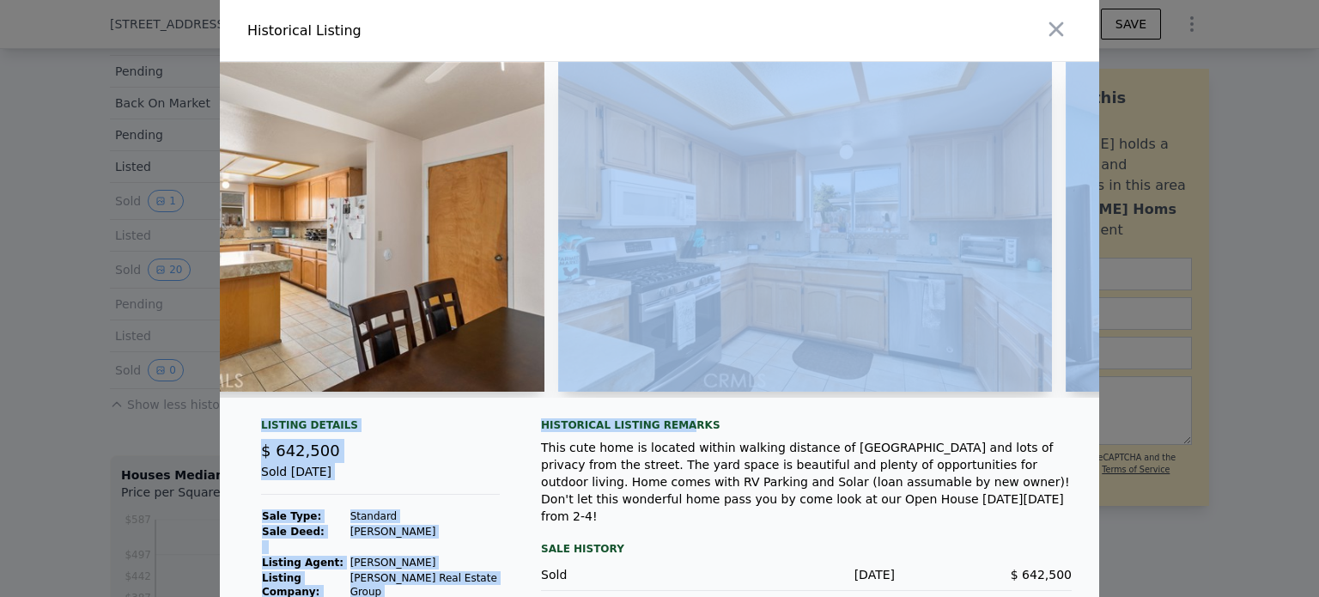
scroll to position [0, 3618]
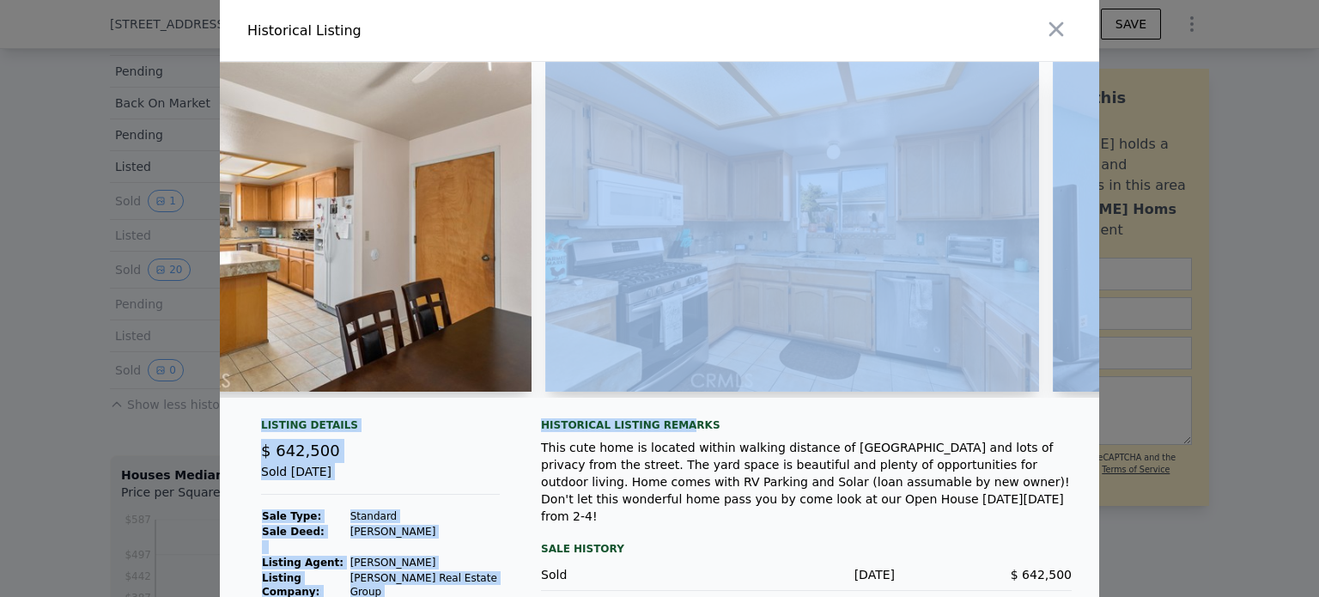
click at [584, 328] on img at bounding box center [792, 227] width 494 height 330
drag, startPoint x: 604, startPoint y: 301, endPoint x: 567, endPoint y: 301, distance: 37.8
click at [604, 301] on img at bounding box center [792, 227] width 494 height 330
drag, startPoint x: 428, startPoint y: 302, endPoint x: 432, endPoint y: 355, distance: 53.3
click at [428, 303] on img at bounding box center [284, 227] width 494 height 330
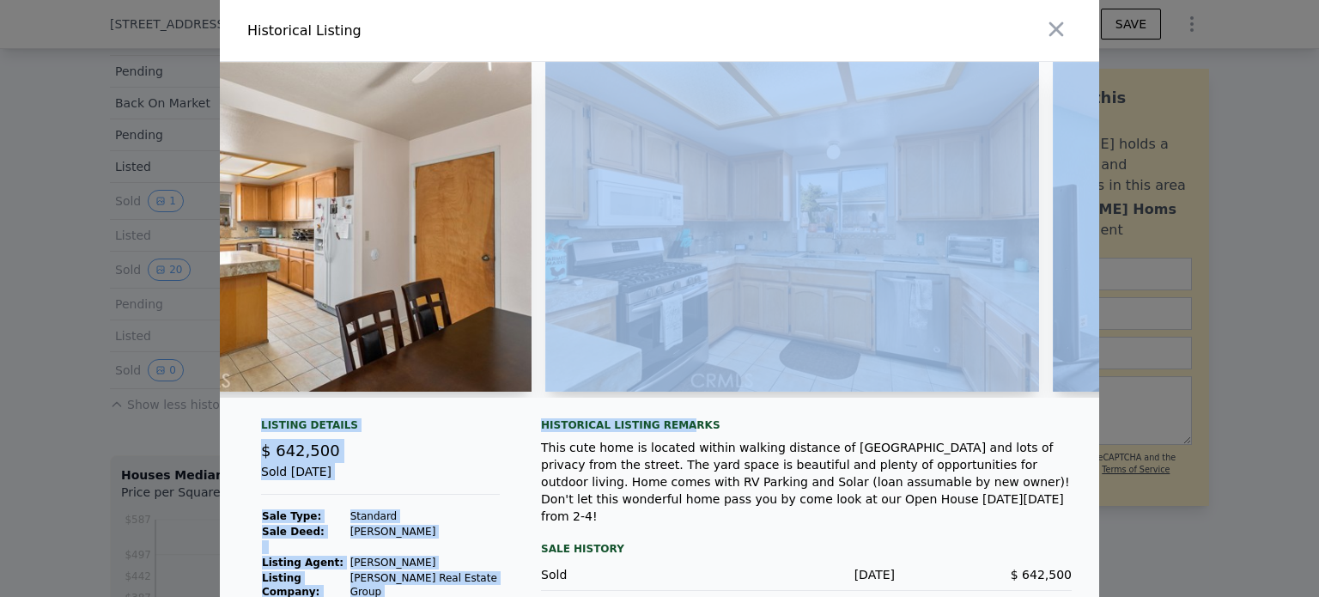
click at [444, 477] on div "Sold [DATE]" at bounding box center [380, 479] width 239 height 32
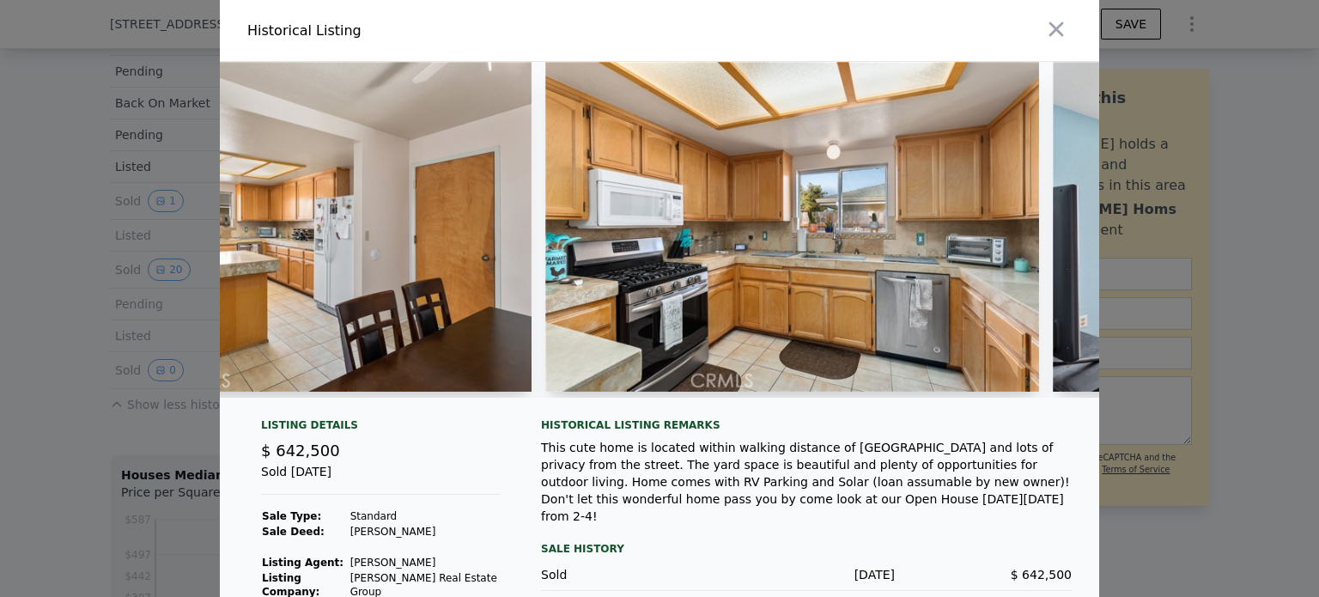
click at [431, 23] on div "Historical Listing" at bounding box center [449, 31] width 405 height 21
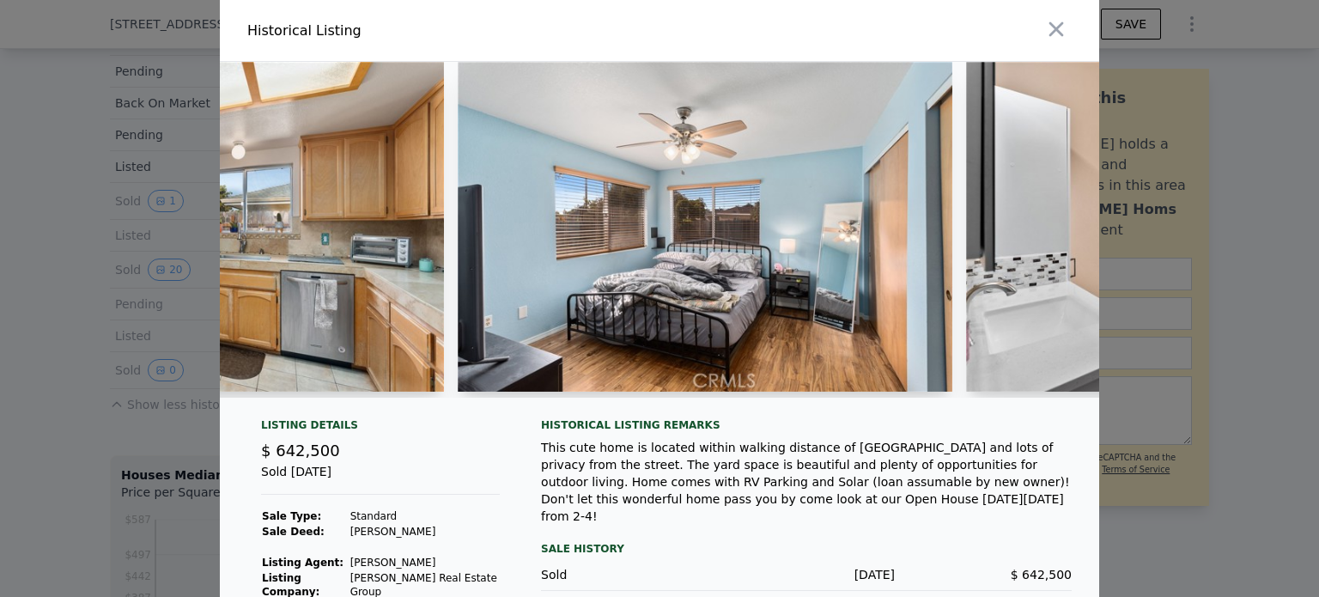
scroll to position [0, 4219]
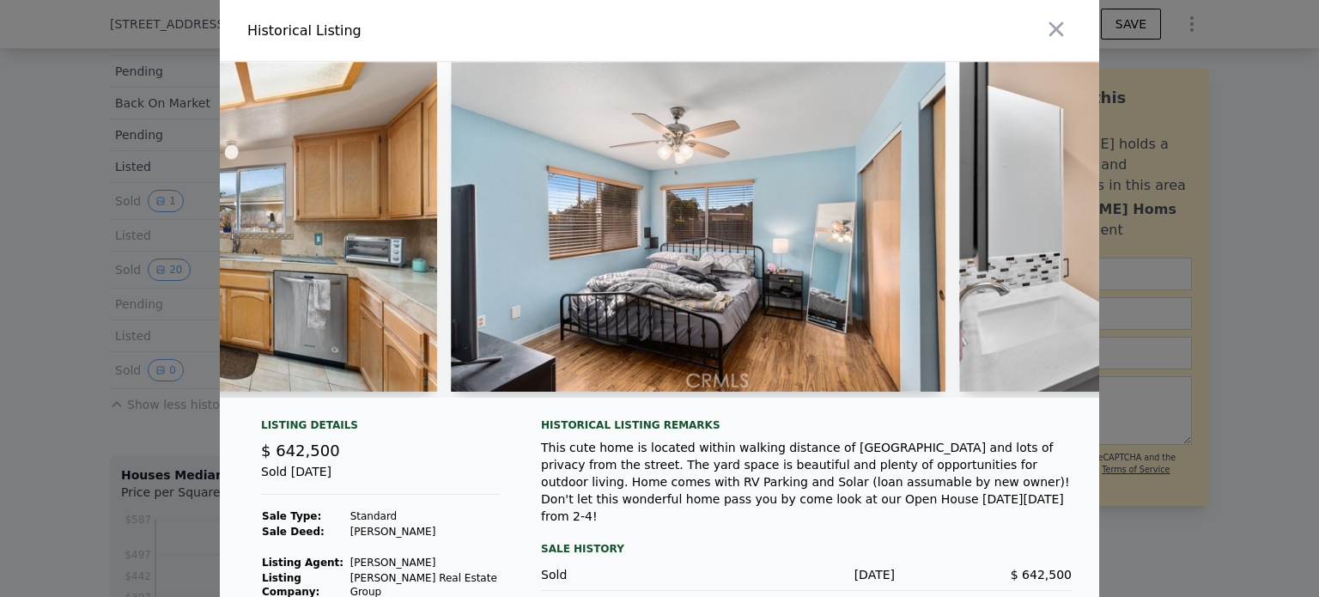
click at [786, 364] on img at bounding box center [698, 227] width 494 height 330
click at [786, 361] on img at bounding box center [698, 227] width 494 height 330
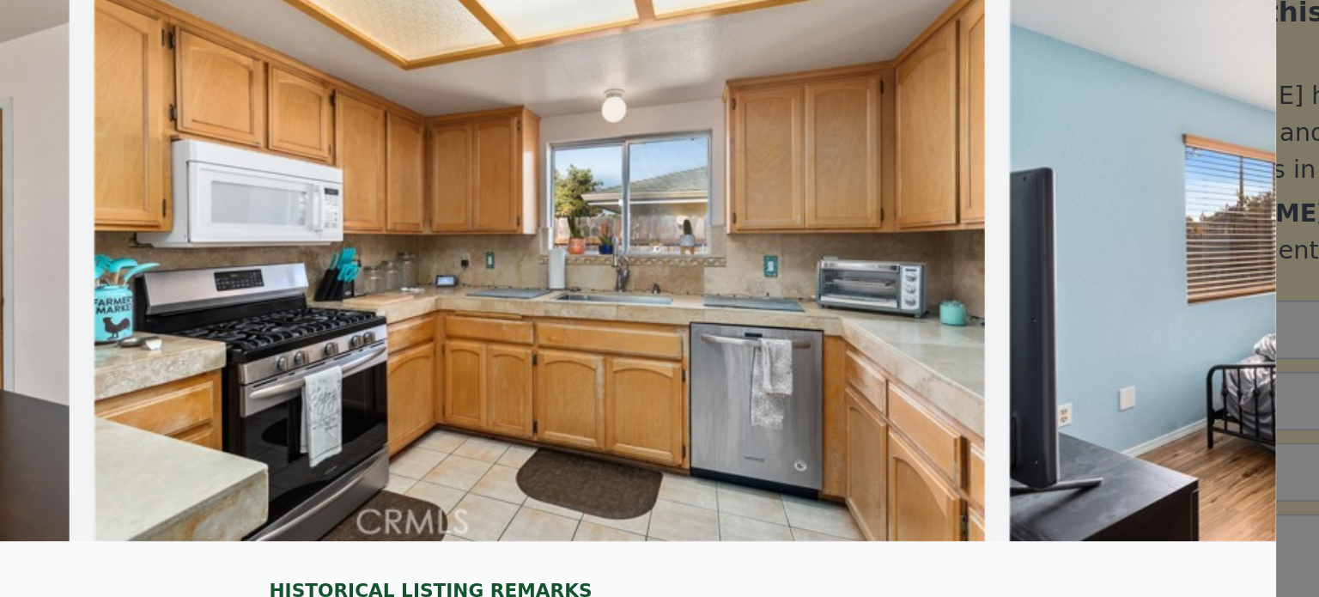
scroll to position [0, 3699]
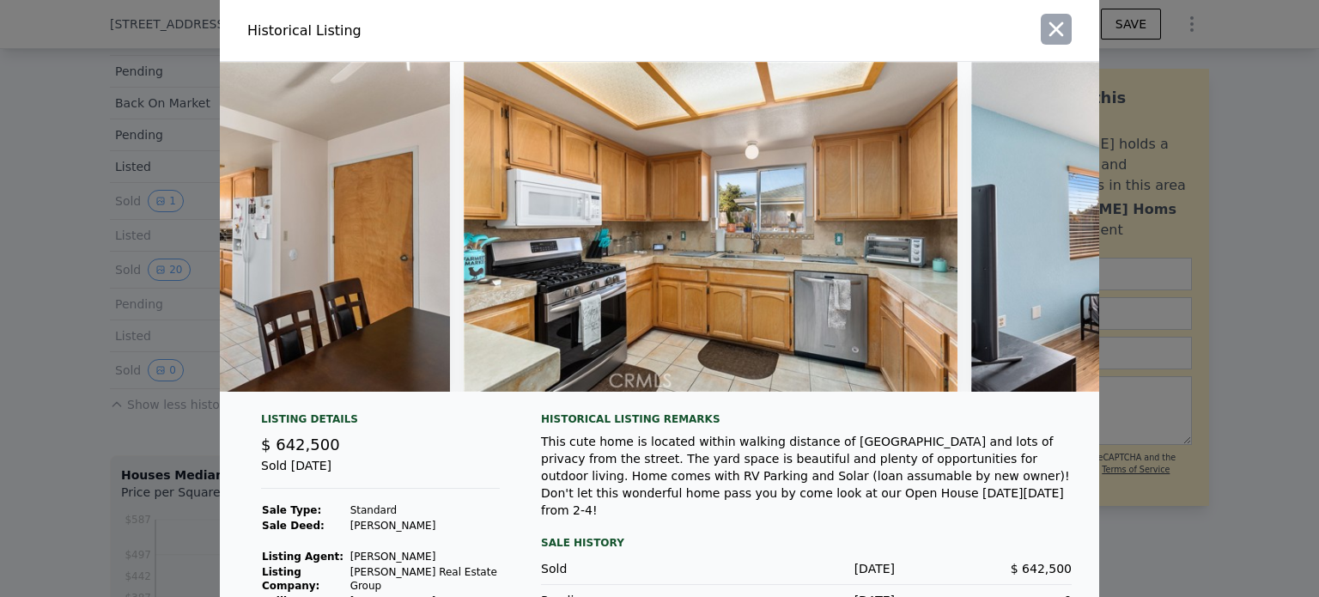
click at [1052, 30] on icon "button" at bounding box center [1056, 29] width 15 height 15
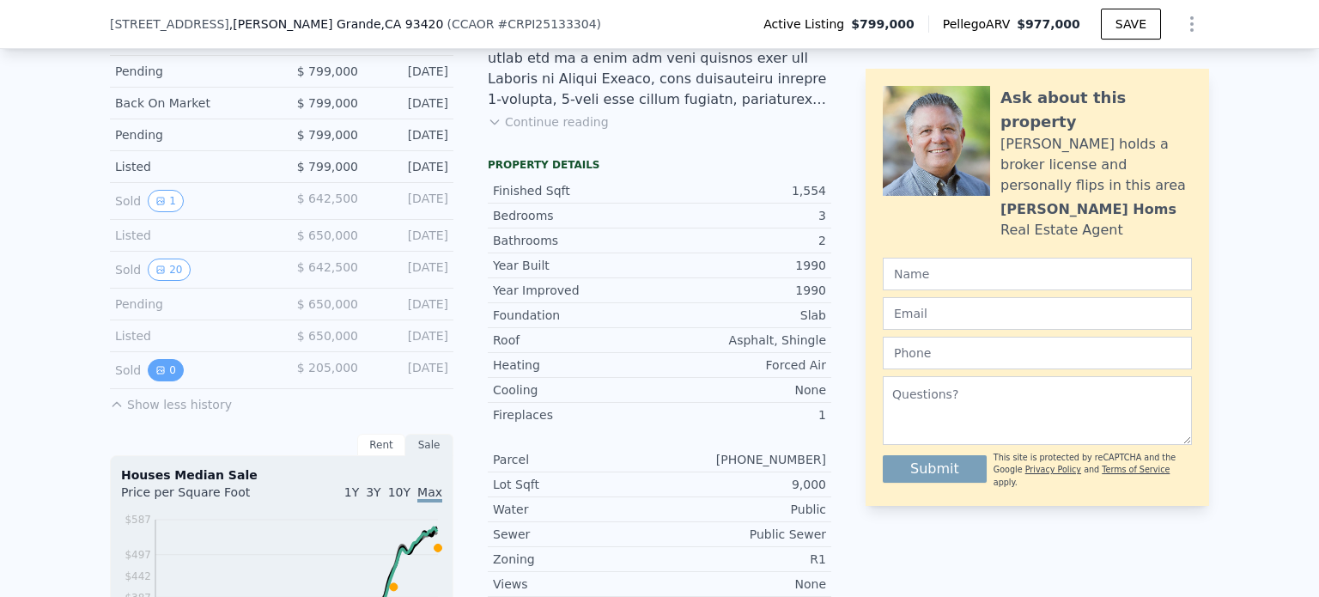
click at [155, 375] on icon "View historical data" at bounding box center [160, 370] width 10 height 10
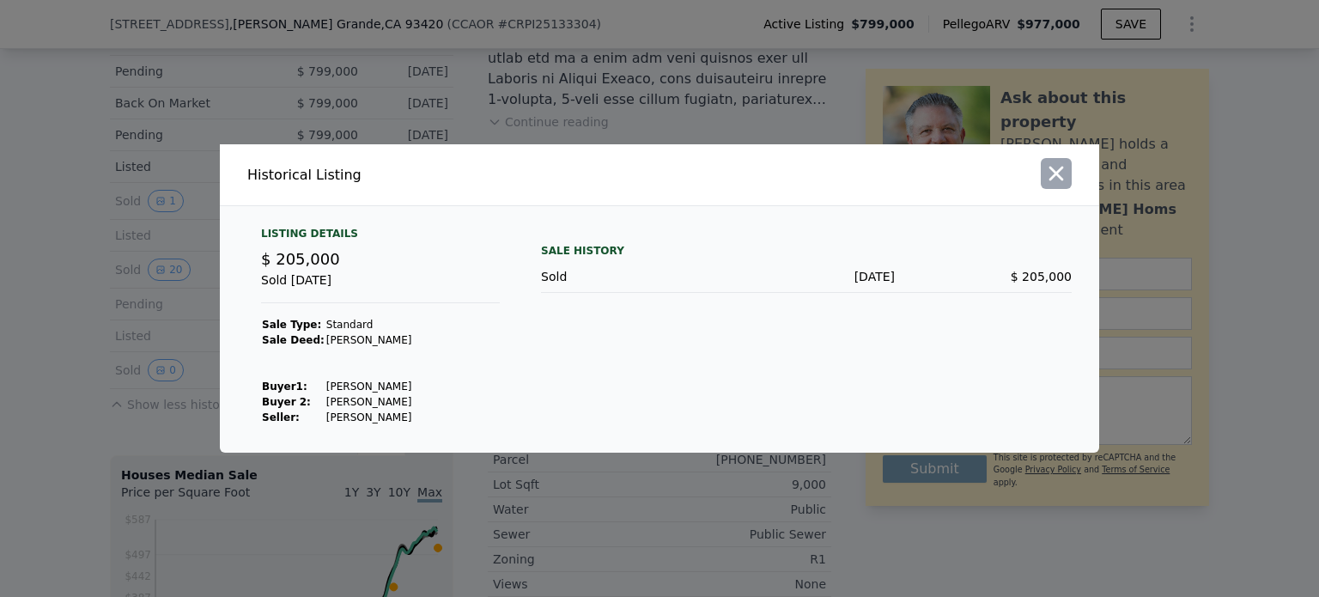
click at [1060, 178] on icon "button" at bounding box center [1056, 174] width 15 height 15
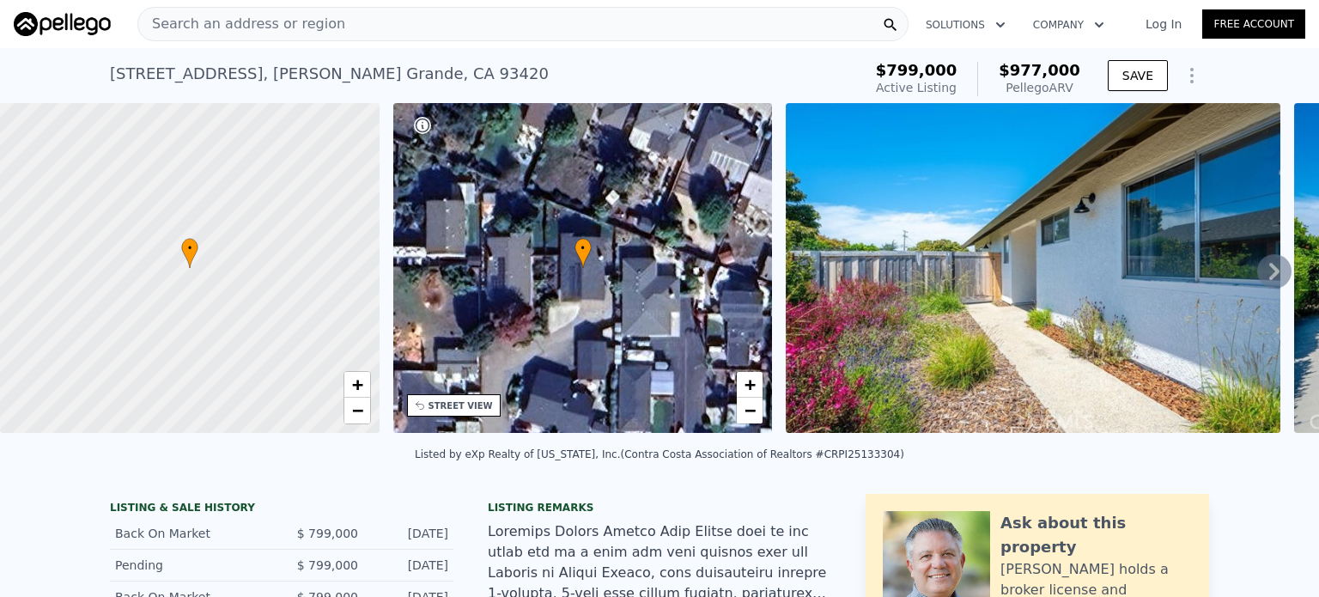
click at [361, 27] on div "Search an address or region" at bounding box center [522, 24] width 771 height 34
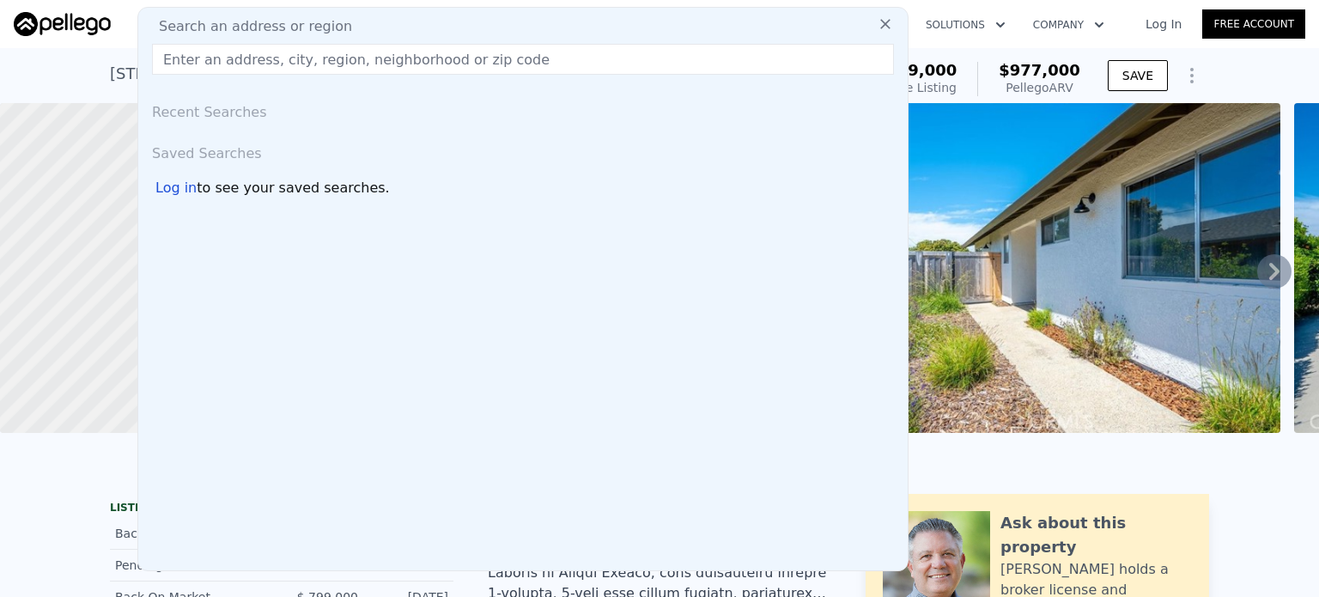
click at [529, 57] on input "text" at bounding box center [523, 59] width 742 height 31
paste input "[STREET_ADDRESS]"
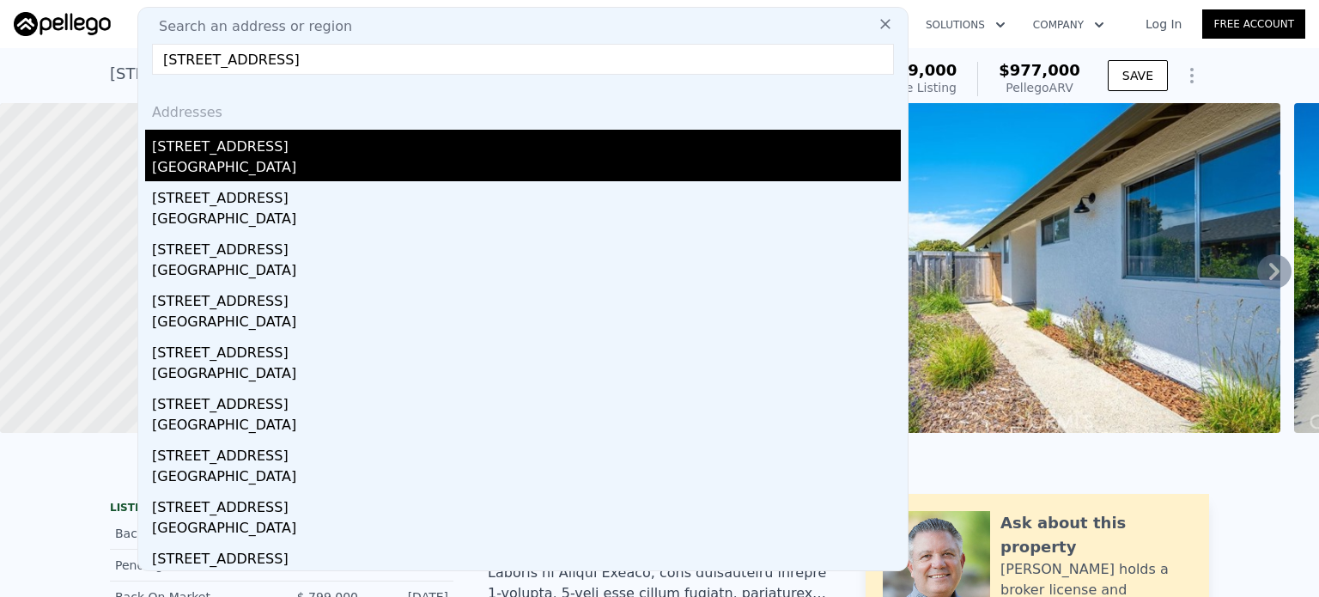
type input "[STREET_ADDRESS]"
click at [188, 153] on div "[STREET_ADDRESS]" at bounding box center [526, 143] width 749 height 27
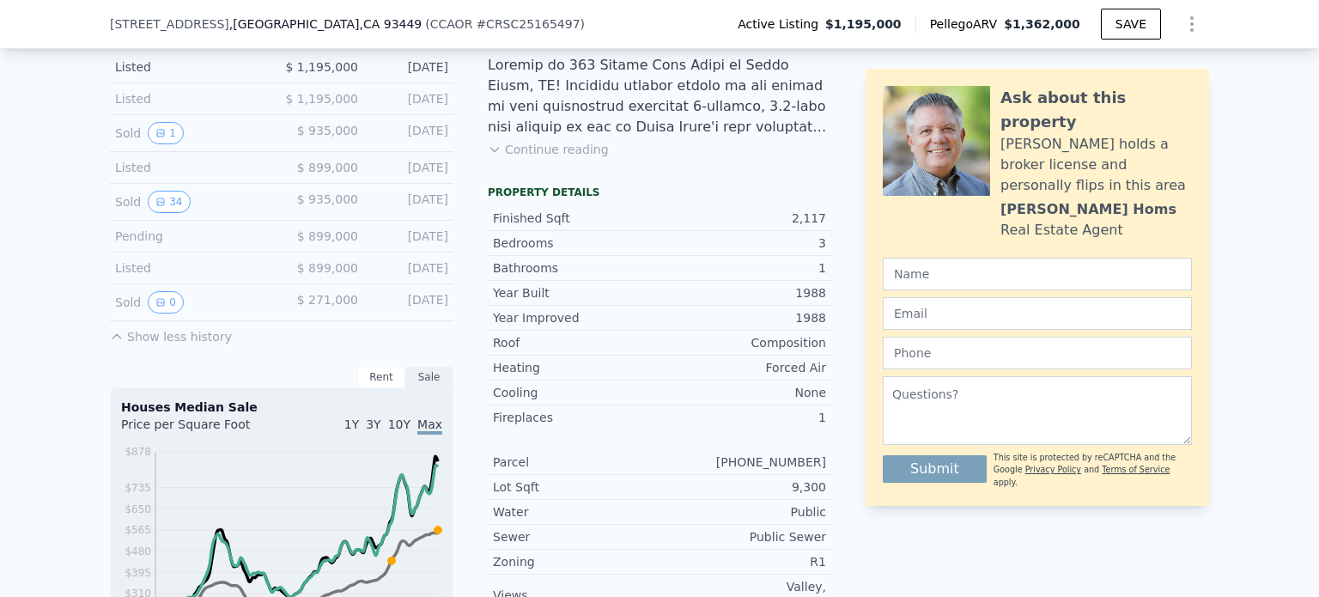
scroll to position [422, 0]
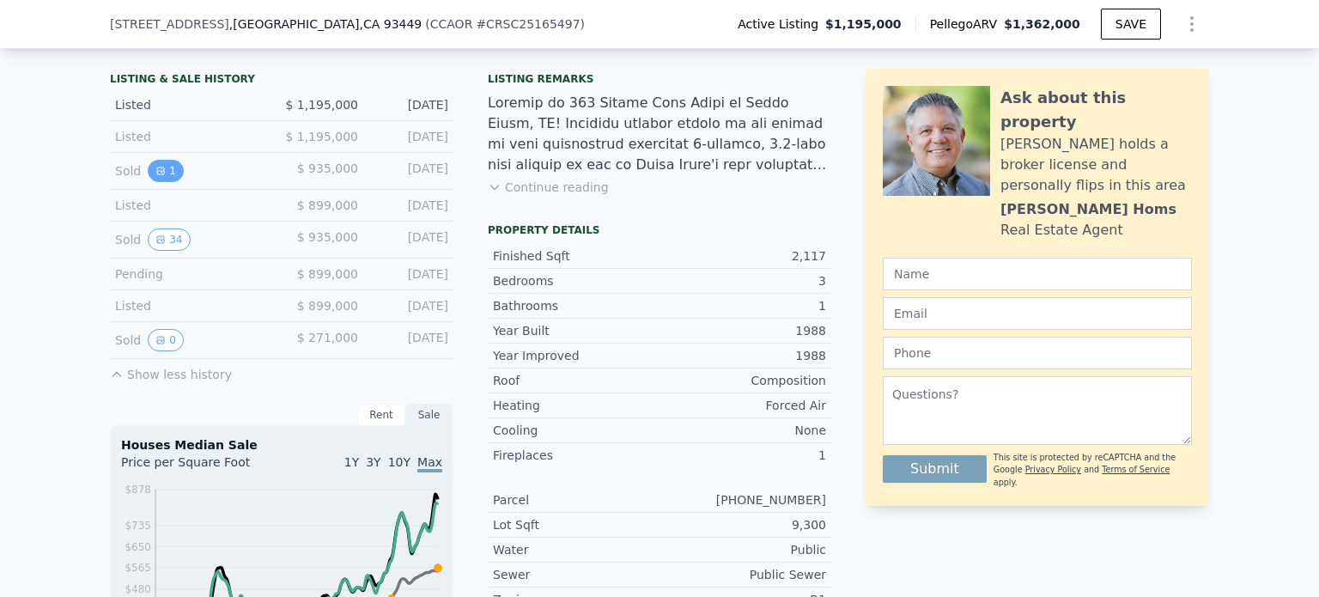
click at [159, 182] on button "1" at bounding box center [166, 171] width 36 height 22
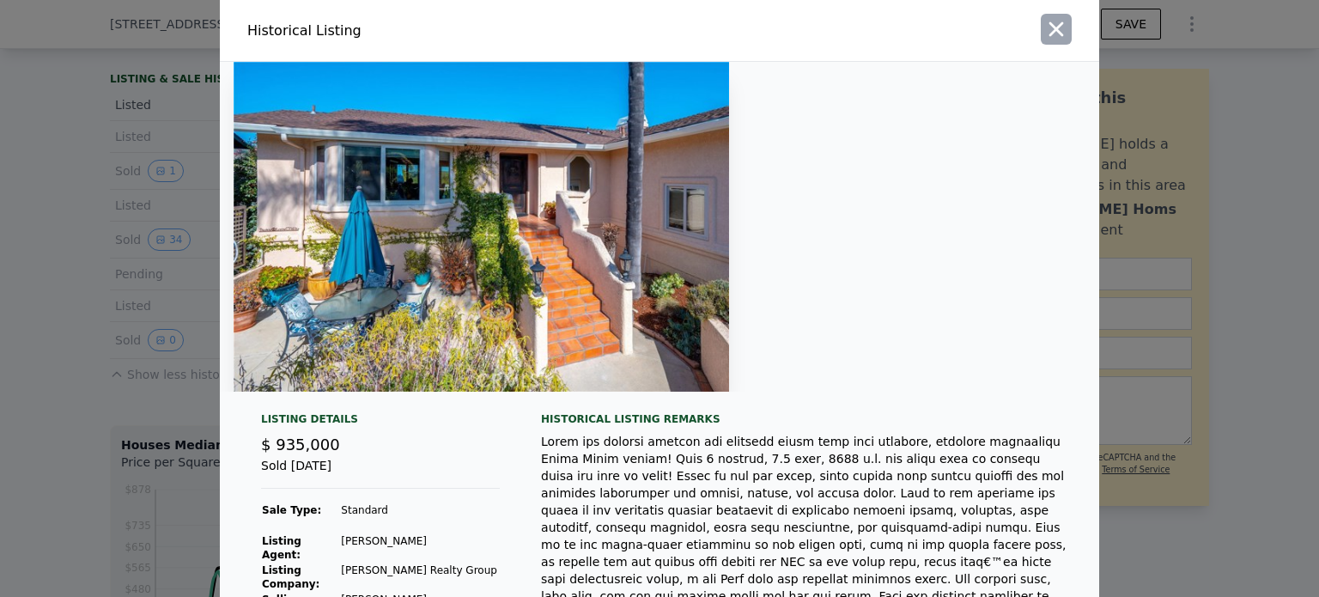
click at [1049, 24] on icon "button" at bounding box center [1056, 29] width 15 height 15
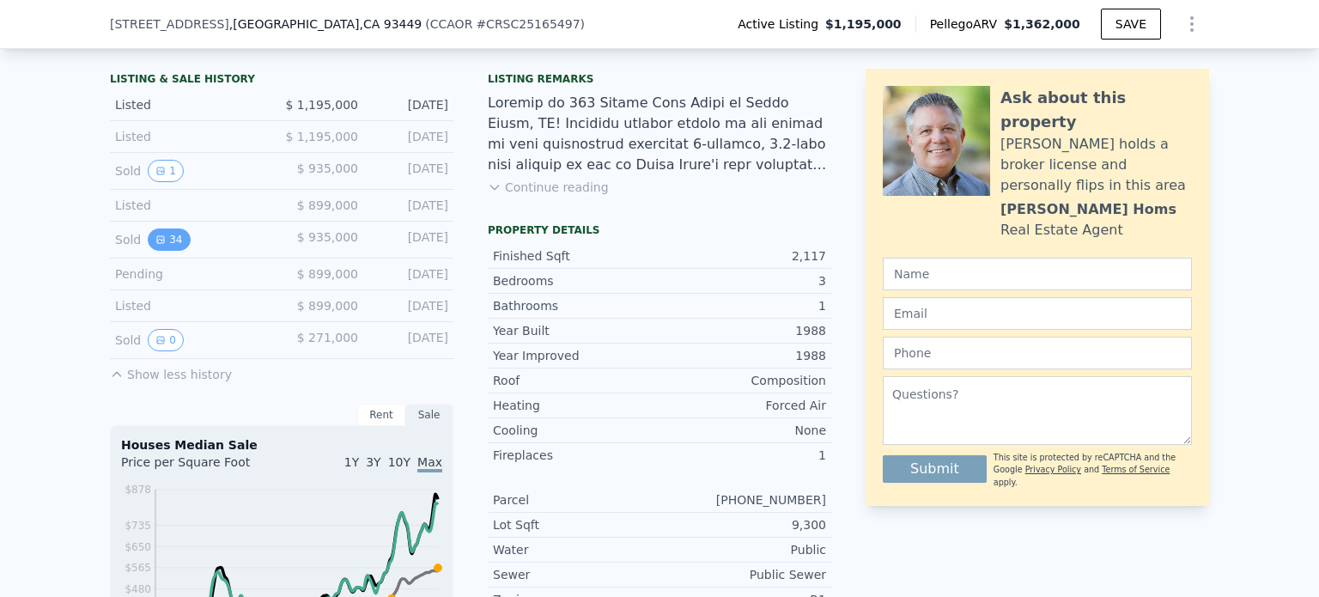
click at [167, 246] on button "34" at bounding box center [169, 239] width 42 height 22
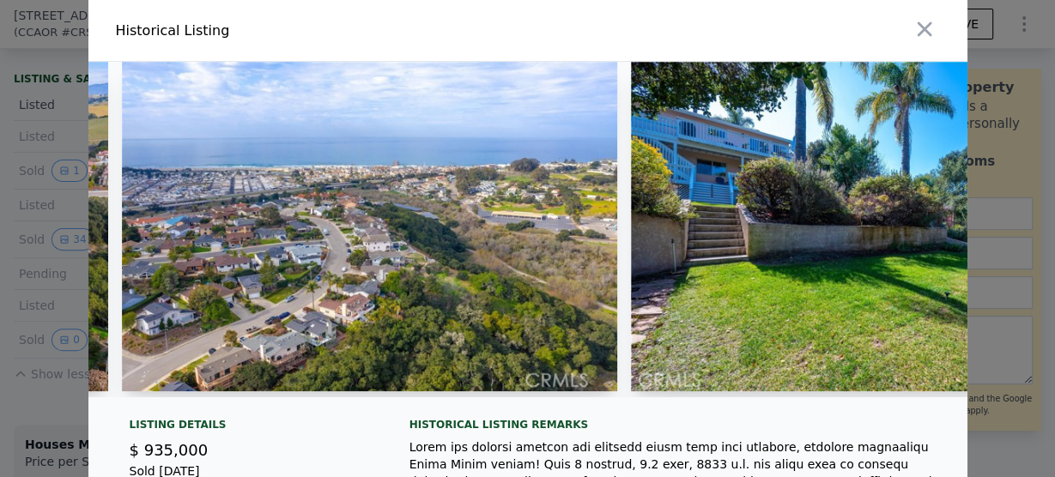
scroll to position [0, 14923]
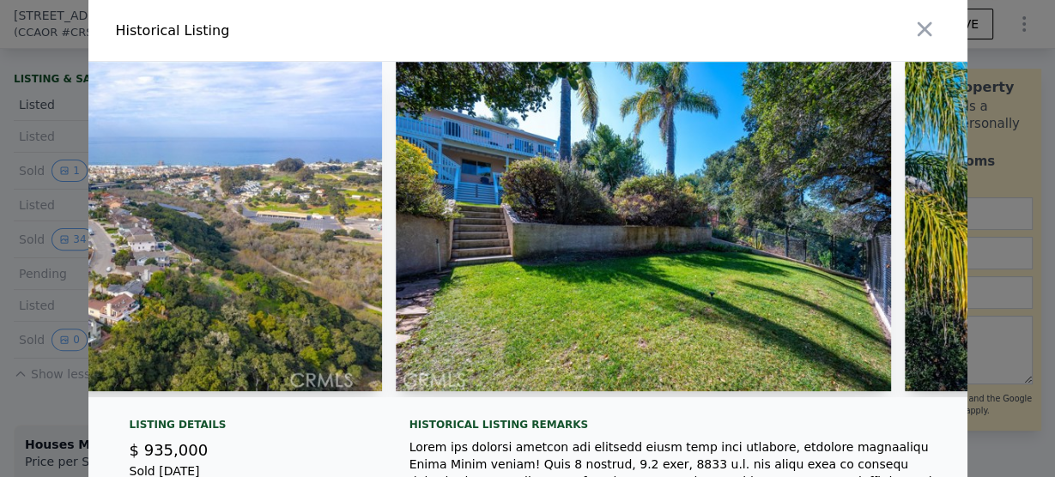
click at [925, 29] on icon "button" at bounding box center [925, 29] width 24 height 24
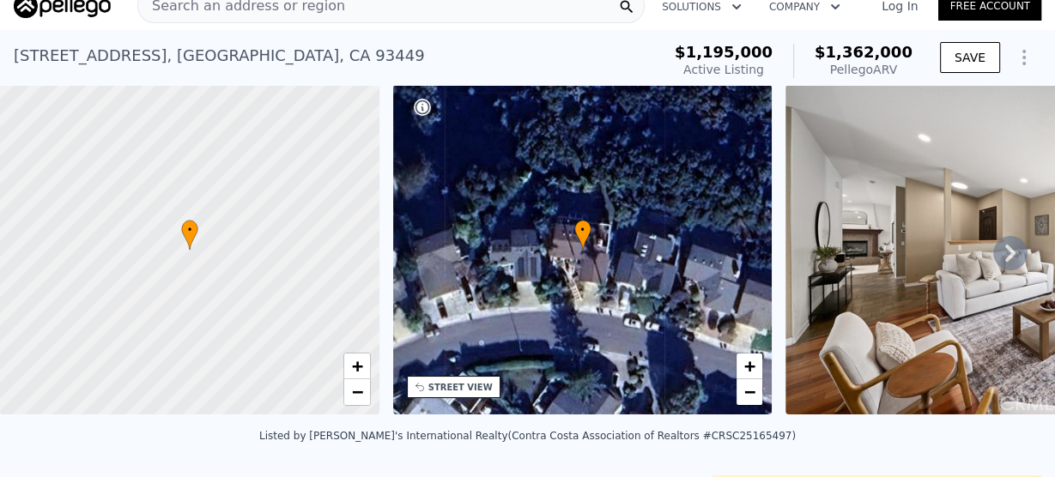
scroll to position [0, 0]
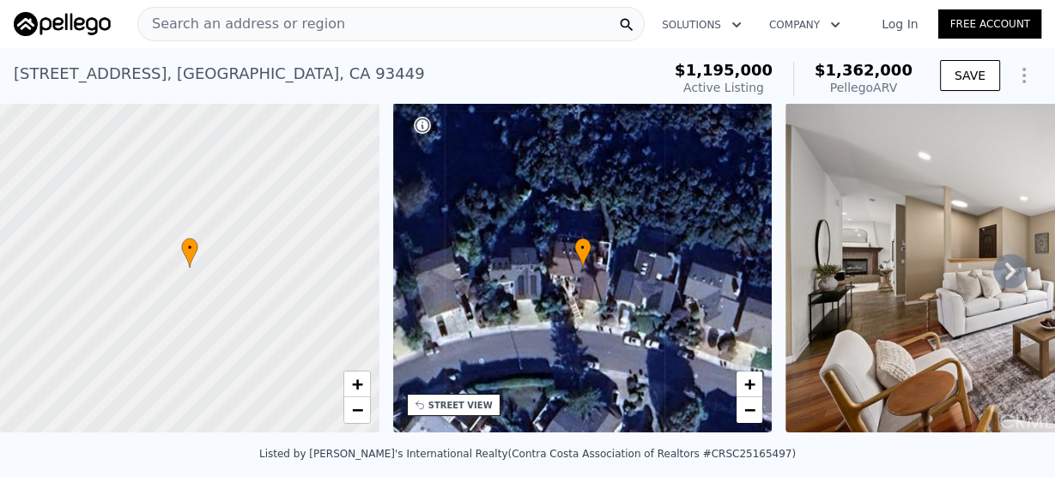
click at [346, 27] on div "Search an address or region" at bounding box center [390, 24] width 507 height 34
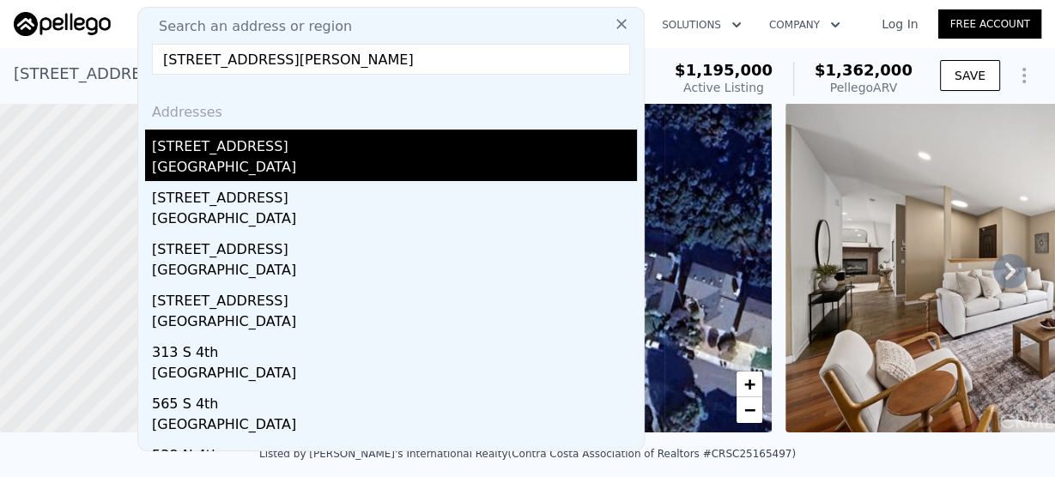
type input "[STREET_ADDRESS][PERSON_NAME]"
click at [209, 148] on div "[STREET_ADDRESS]" at bounding box center [394, 143] width 485 height 27
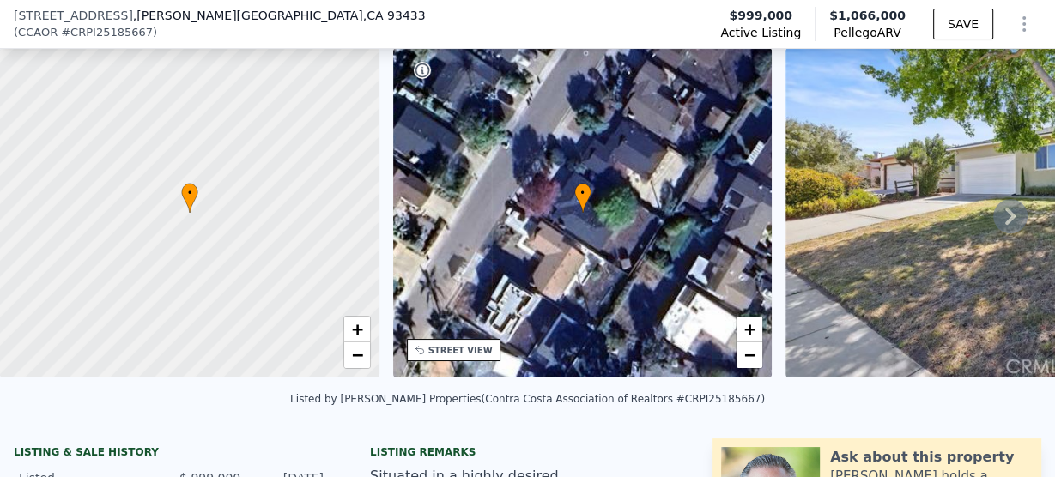
scroll to position [412, 0]
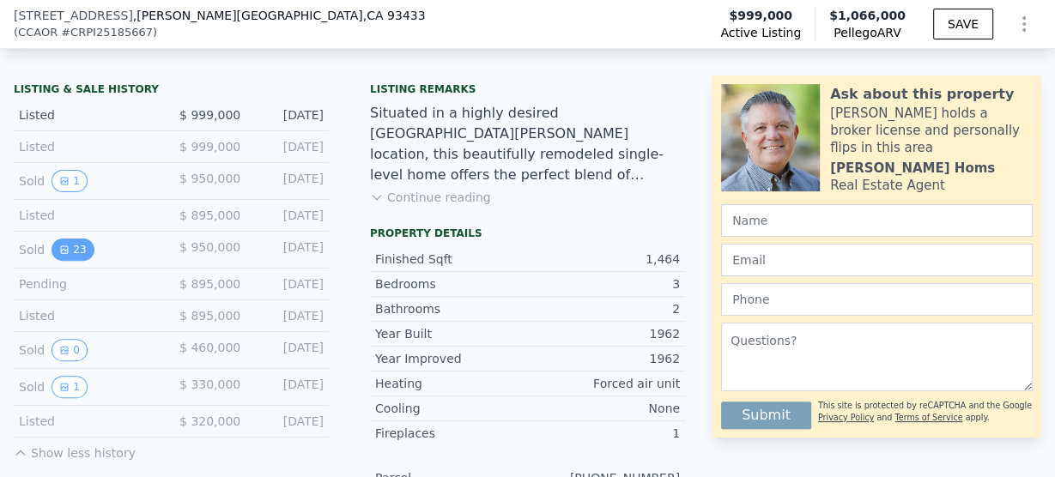
click at [71, 258] on button "23" at bounding box center [73, 250] width 42 height 22
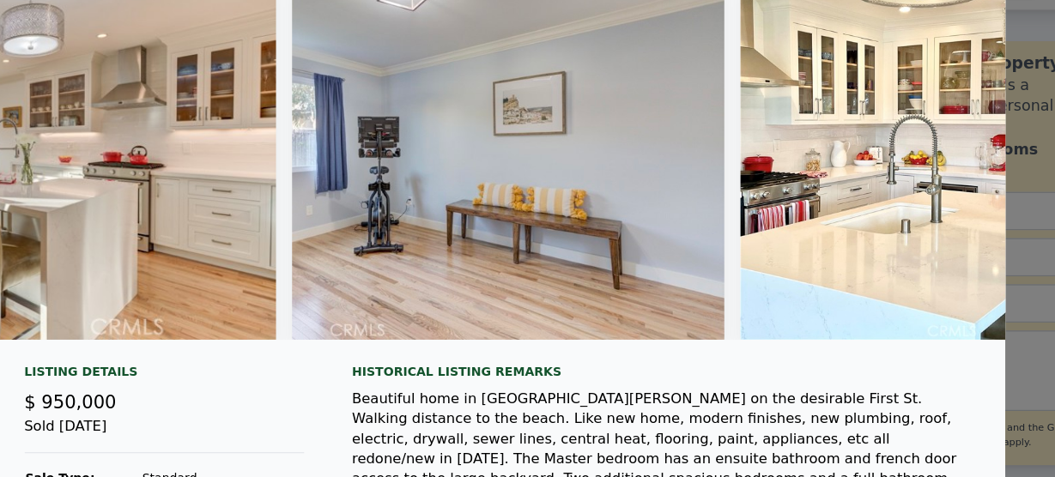
scroll to position [0, 10436]
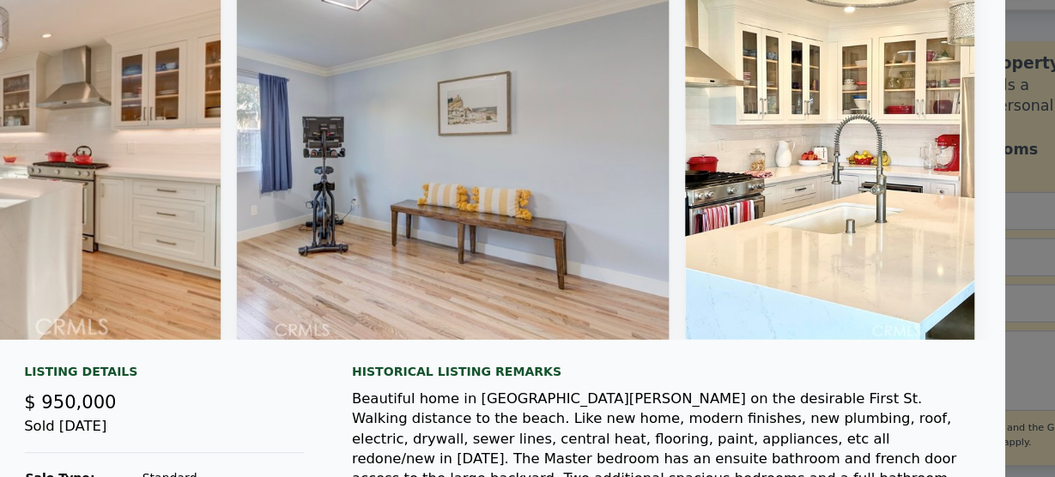
type input "1629"
type input "2408"
type input "5470"
type input "11326"
checkbox input "false"
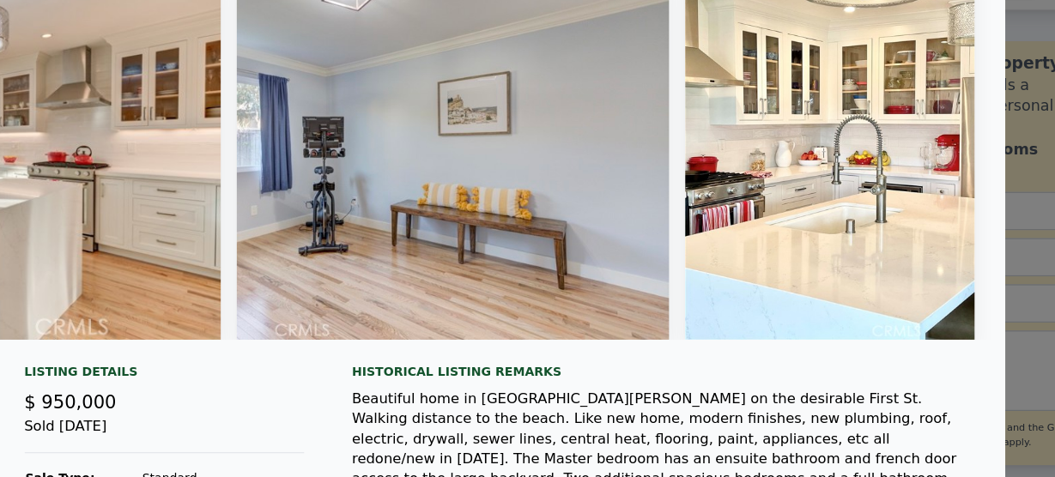
type input "$ 1,362,000"
type input "7"
type input "-$ 7,104"
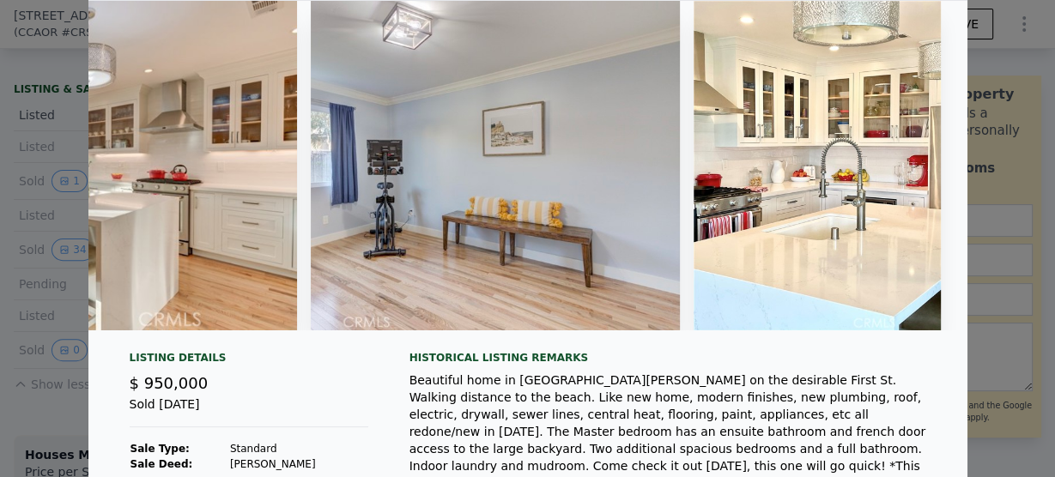
type input "2"
type input "1"
type input "2"
type input "1200"
type input "1926"
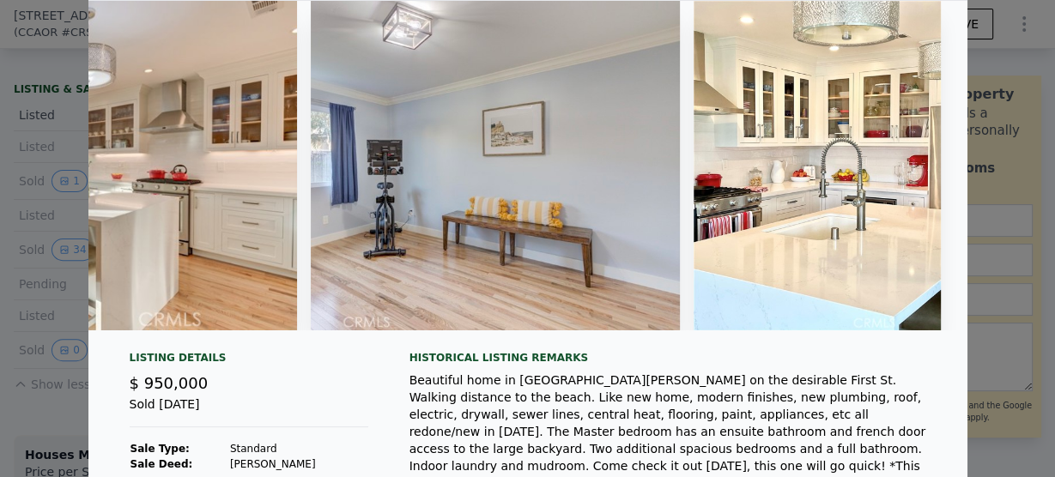
type input "5027"
type input "10254"
type input "$ 977,000"
type input "5"
type input "$ 72,257"
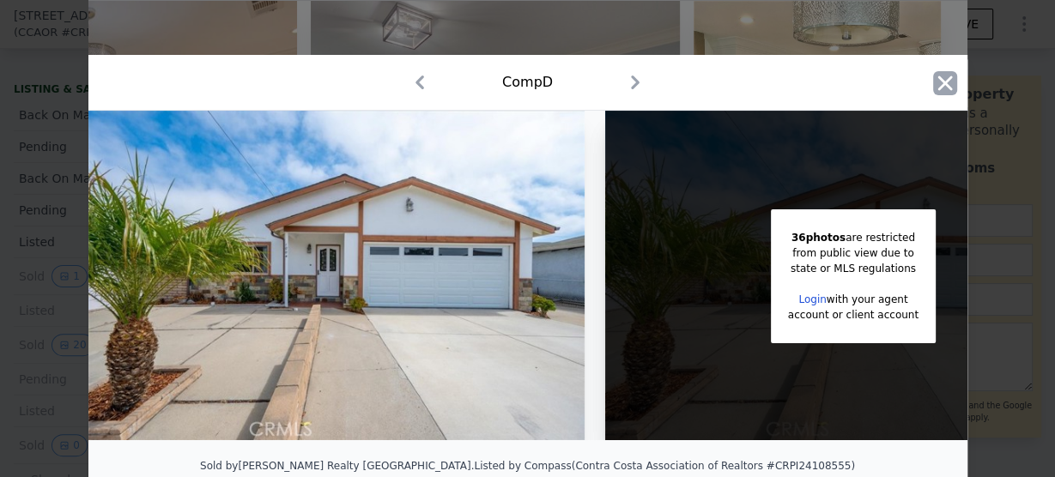
click at [944, 77] on icon "button" at bounding box center [944, 83] width 15 height 15
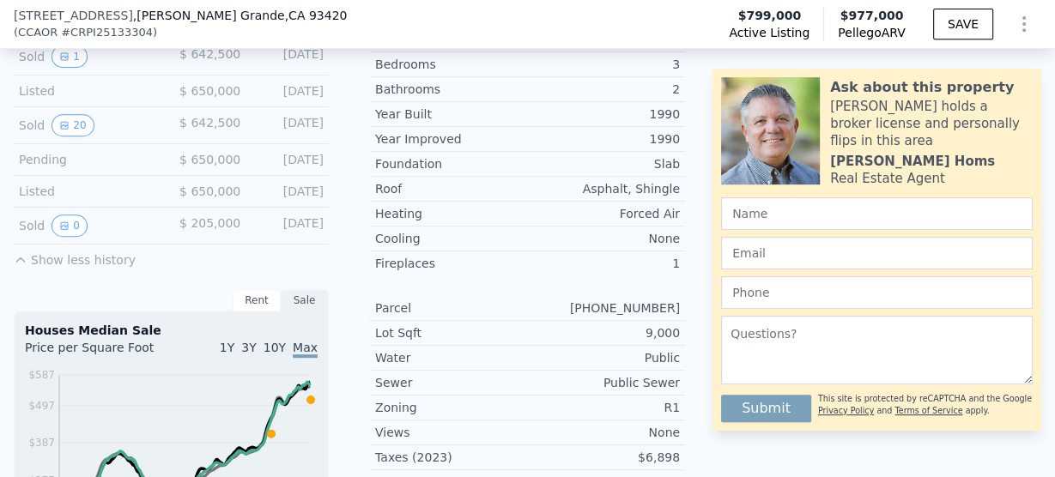
scroll to position [611, 0]
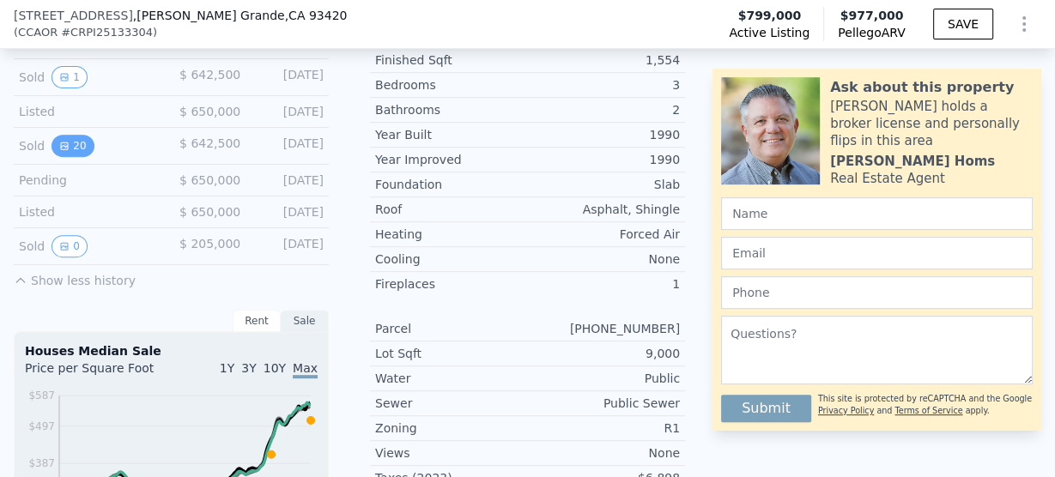
click at [52, 156] on button "20" at bounding box center [73, 146] width 42 height 22
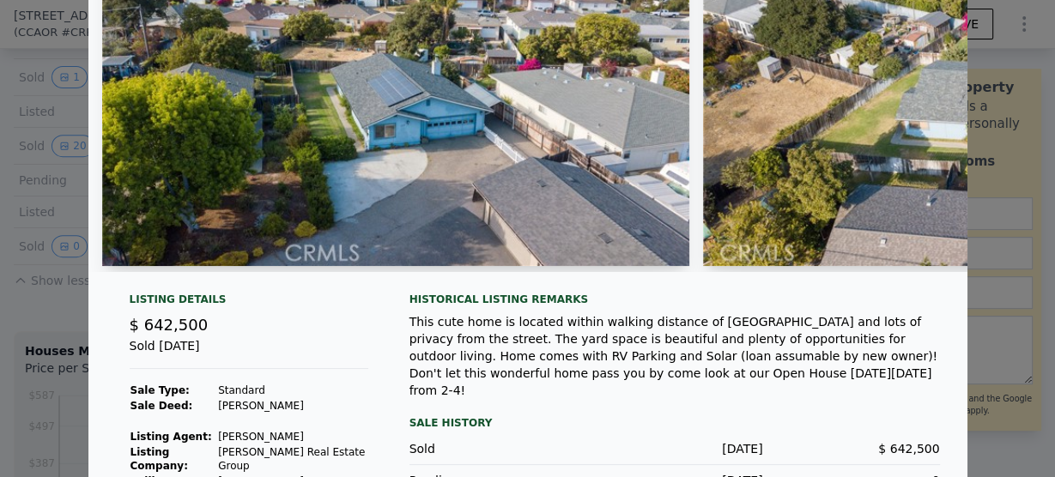
scroll to position [251, 0]
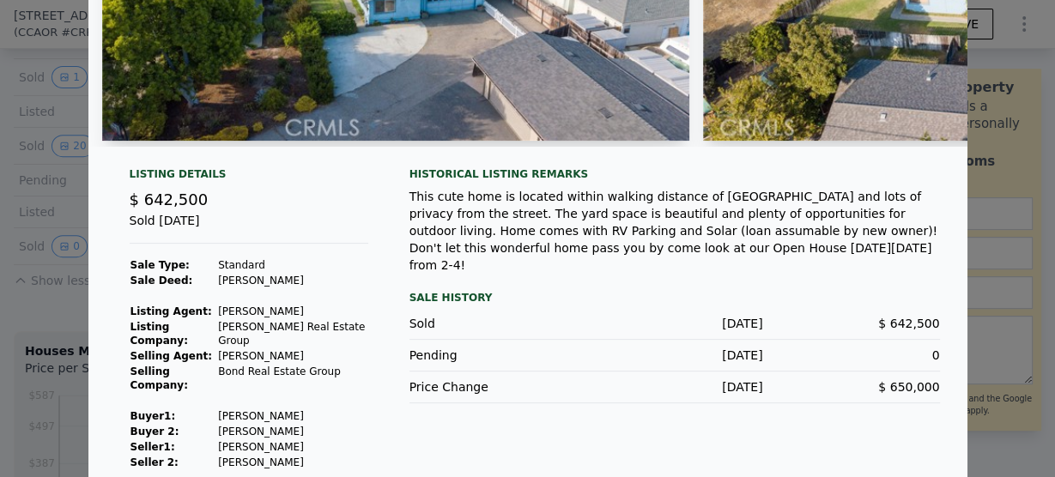
drag, startPoint x: 313, startPoint y: 401, endPoint x: 205, endPoint y: 397, distance: 108.3
click at [205, 409] on tr "Buyer 1 : [PERSON_NAME]" at bounding box center [249, 416] width 239 height 15
click at [300, 424] on td "[PERSON_NAME]" at bounding box center [292, 431] width 150 height 15
drag, startPoint x: 293, startPoint y: 395, endPoint x: 218, endPoint y: 396, distance: 74.7
click at [218, 409] on td "[PERSON_NAME]" at bounding box center [292, 416] width 150 height 15
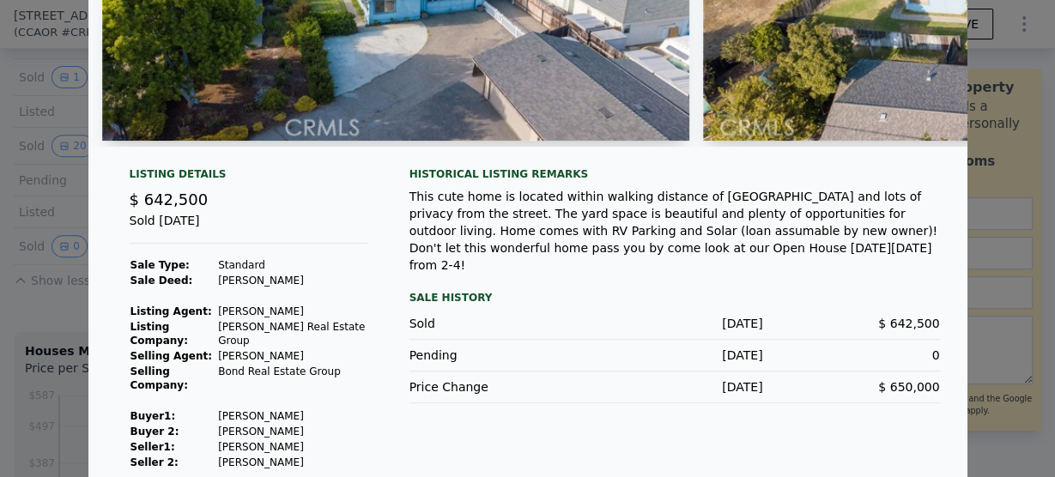
copy td "[PERSON_NAME]"
click at [321, 424] on td "[PERSON_NAME]" at bounding box center [292, 431] width 150 height 15
drag, startPoint x: 321, startPoint y: 409, endPoint x: 258, endPoint y: 397, distance: 63.7
click at [207, 397] on tbody "Sale Type: Standard Sale Deed: [PERSON_NAME] Listing Agent: [PERSON_NAME] Listi…" at bounding box center [249, 364] width 239 height 213
click at [369, 431] on div "Listing Details $ 642,500 Sold [DATE] Sale Type: Standard Sale Deed: [PERSON_NA…" at bounding box center [249, 318] width 266 height 303
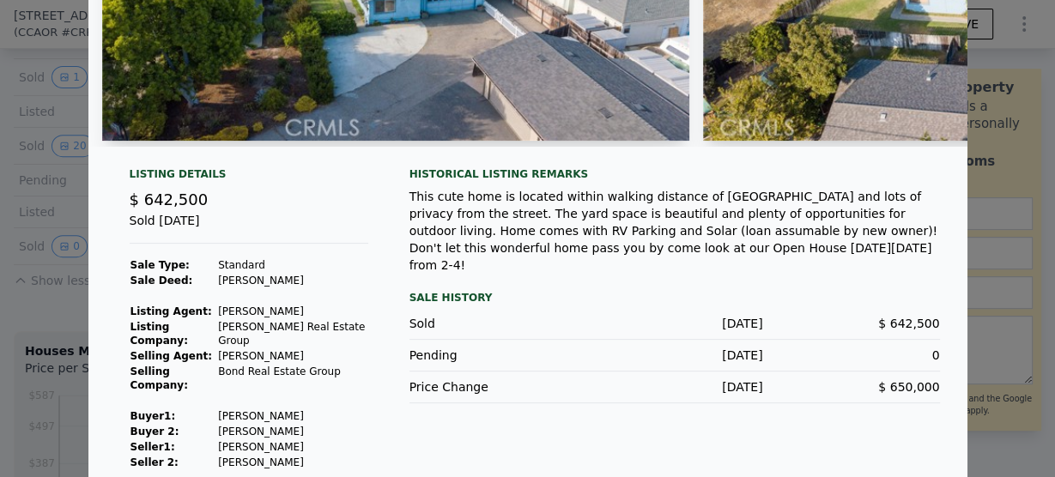
drag, startPoint x: 308, startPoint y: 413, endPoint x: 225, endPoint y: 401, distance: 84.1
click at [225, 401] on tbody "Sale Type: Standard Sale Deed: [PERSON_NAME] Listing Agent: [PERSON_NAME] Listi…" at bounding box center [249, 364] width 239 height 213
click at [331, 424] on td "[PERSON_NAME]" at bounding box center [292, 431] width 150 height 15
drag, startPoint x: 305, startPoint y: 413, endPoint x: 209, endPoint y: 405, distance: 96.5
click at [209, 424] on tr "Buyer 2: [PERSON_NAME]" at bounding box center [249, 431] width 239 height 15
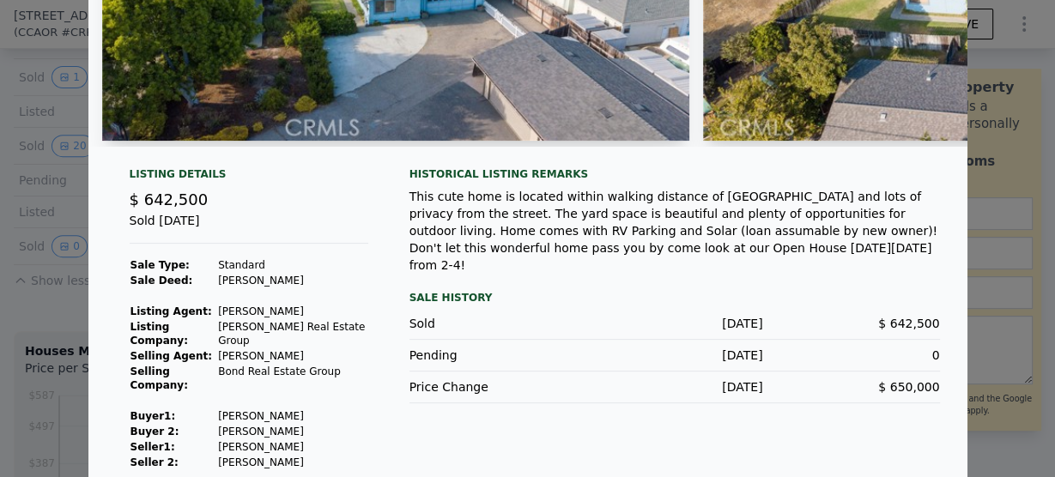
copy tr "[PERSON_NAME]"
